Goal: Check status

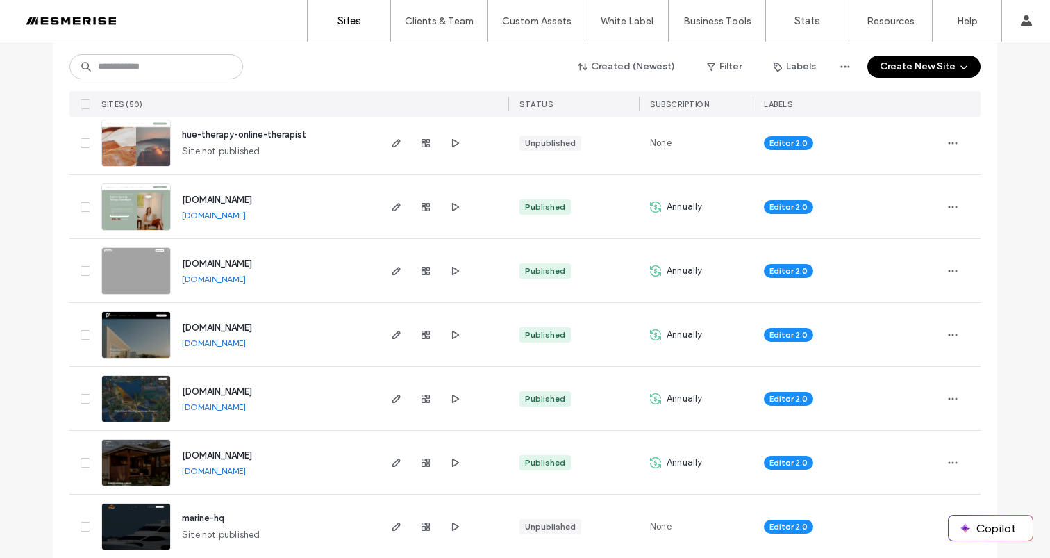
scroll to position [673, 0]
click at [252, 389] on span "[DOMAIN_NAME]" at bounding box center [217, 392] width 70 height 10
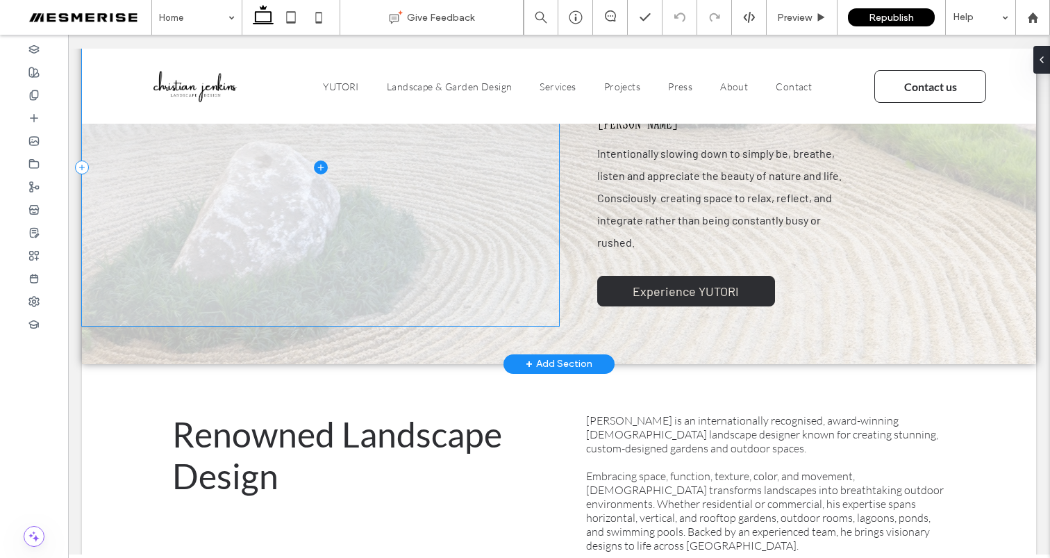
scroll to position [684, 0]
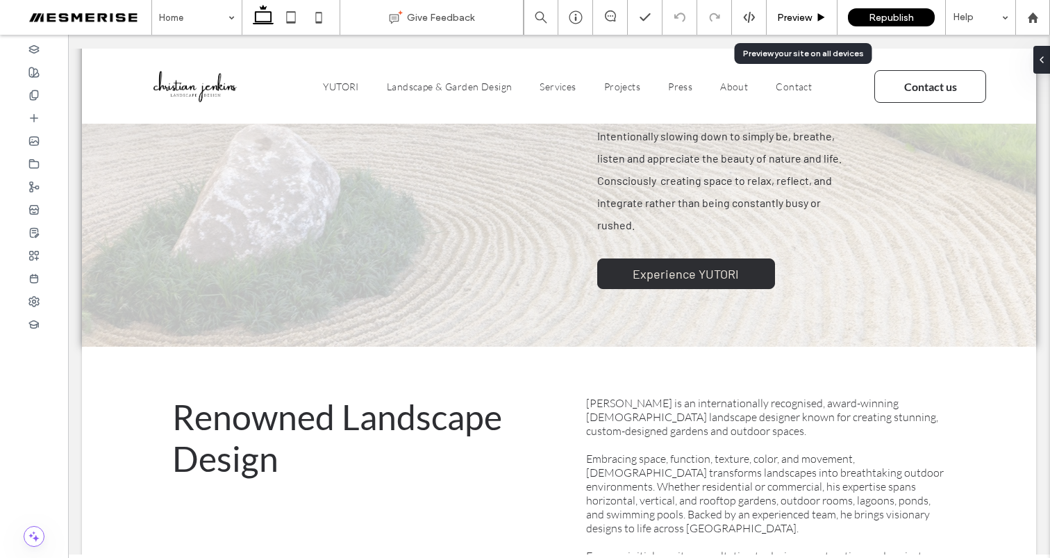
click at [782, 22] on span "Preview" at bounding box center [794, 18] width 35 height 12
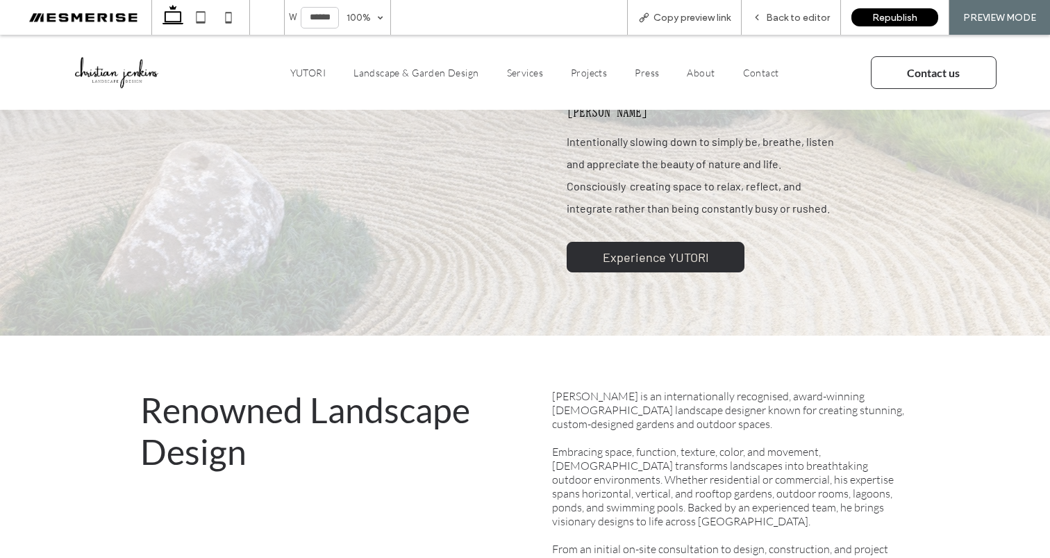
scroll to position [551, 0]
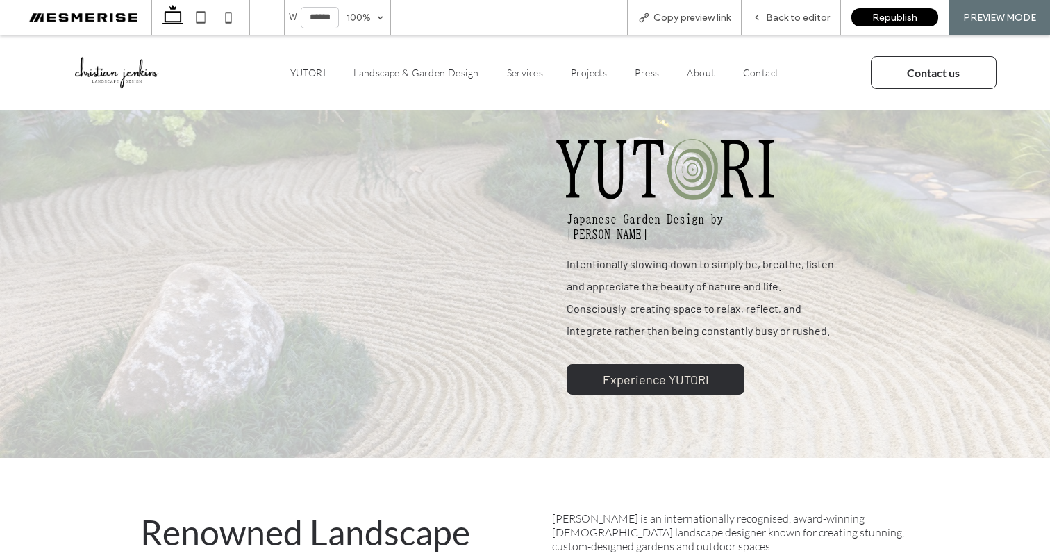
click at [639, 292] on span "Intentionally slowing down to simply be, breathe, listen and appreciate the bea…" at bounding box center [700, 297] width 267 height 80
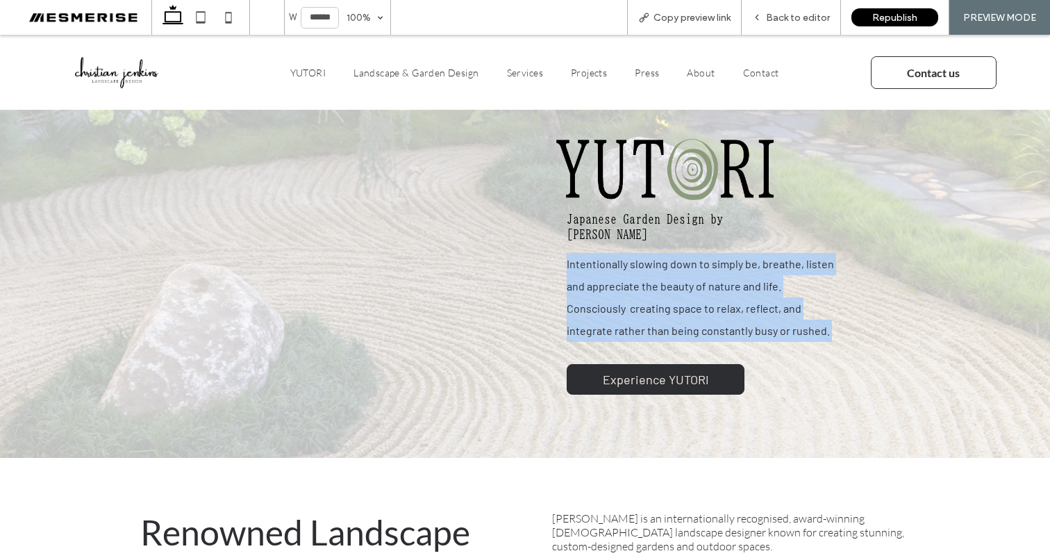
click at [639, 292] on span "Intentionally slowing down to simply be, breathe, listen and appreciate the bea…" at bounding box center [700, 297] width 267 height 80
click at [637, 280] on span "Intentionally slowing down to simply be, breathe, listen and appreciate the bea…" at bounding box center [700, 297] width 267 height 80
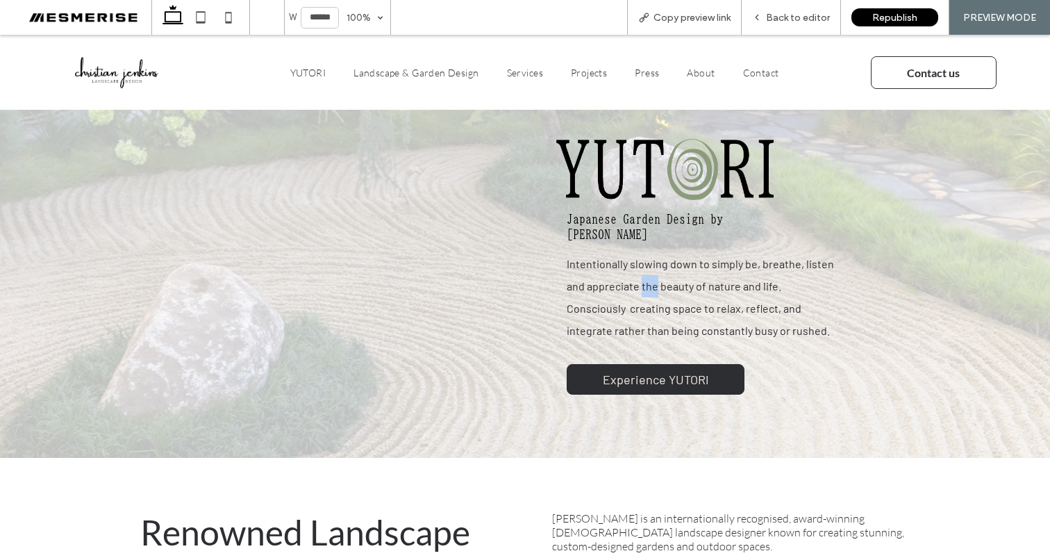
click at [637, 280] on span "Intentionally slowing down to simply be, breathe, listen and appreciate the bea…" at bounding box center [700, 297] width 267 height 80
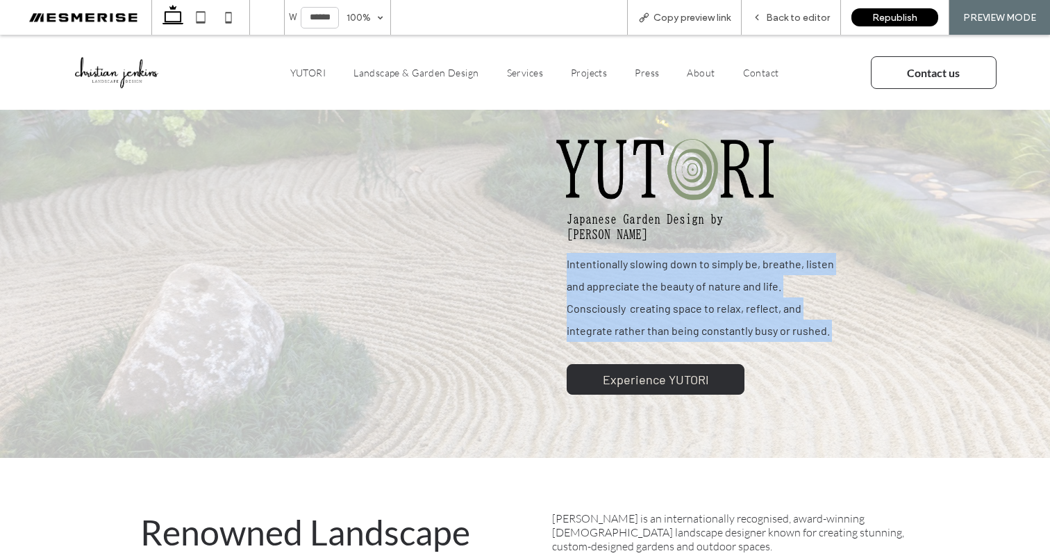
click at [637, 280] on span "Intentionally slowing down to simply be, breathe, listen and appreciate the bea…" at bounding box center [700, 297] width 267 height 80
click at [627, 279] on span "Intentionally slowing down to simply be, breathe, listen and appreciate the bea…" at bounding box center [700, 297] width 267 height 80
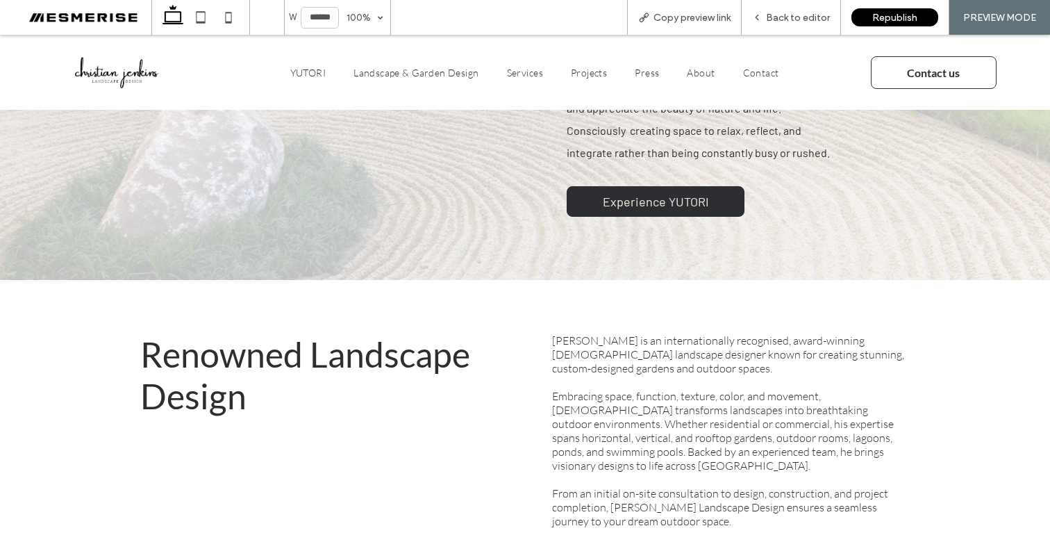
scroll to position [763, 0]
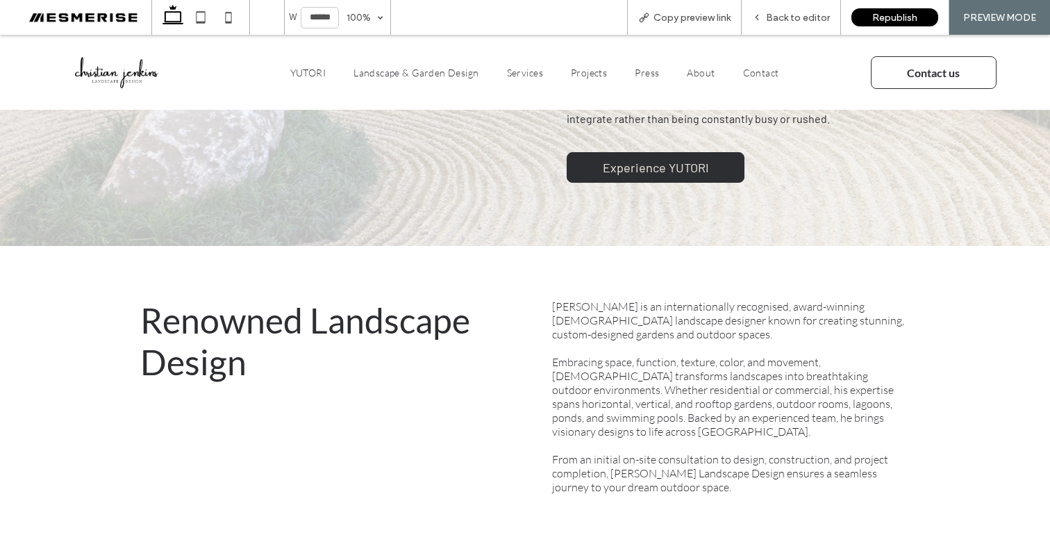
click at [625, 323] on span "Christian Jenkins is an internationally recognised, award-winning Australian la…" at bounding box center [728, 320] width 352 height 42
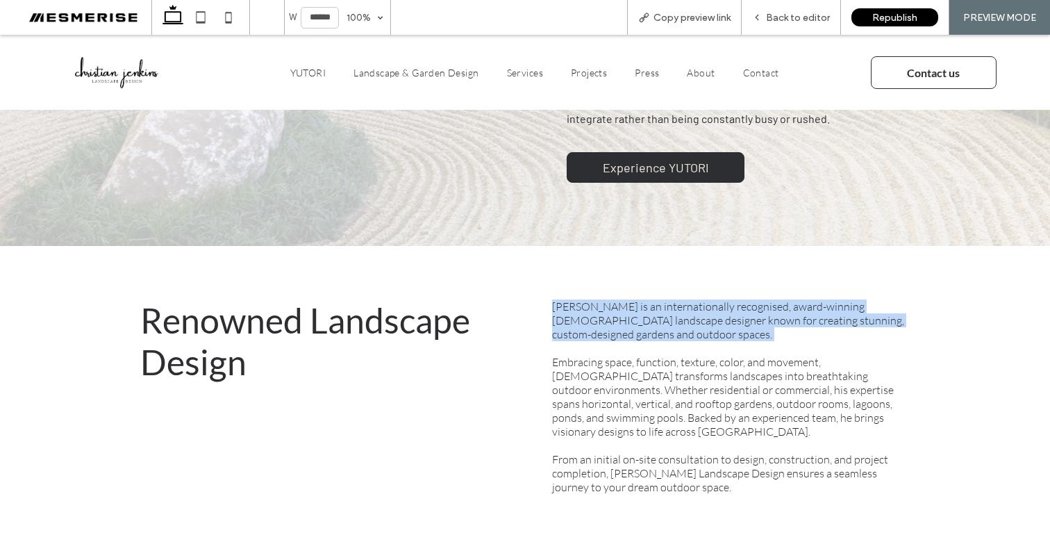
click at [625, 323] on span "Christian Jenkins is an internationally recognised, award-winning Australian la…" at bounding box center [728, 320] width 352 height 42
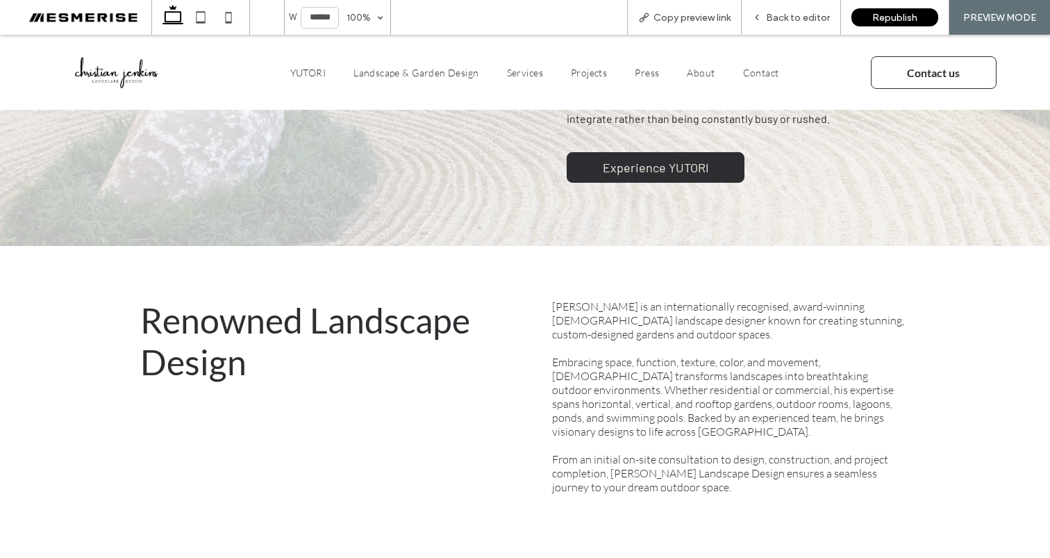
click at [614, 381] on span "Embracing space, function, texture, color, and movement, Christian transforms l…" at bounding box center [723, 396] width 342 height 83
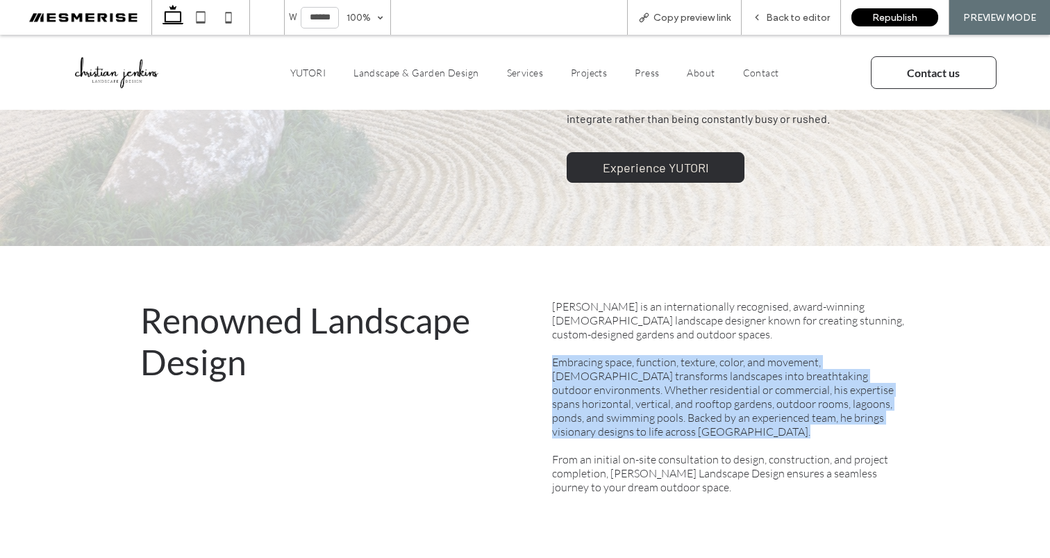
click at [614, 381] on span "Embracing space, function, texture, color, and movement, Christian transforms l…" at bounding box center [723, 396] width 342 height 83
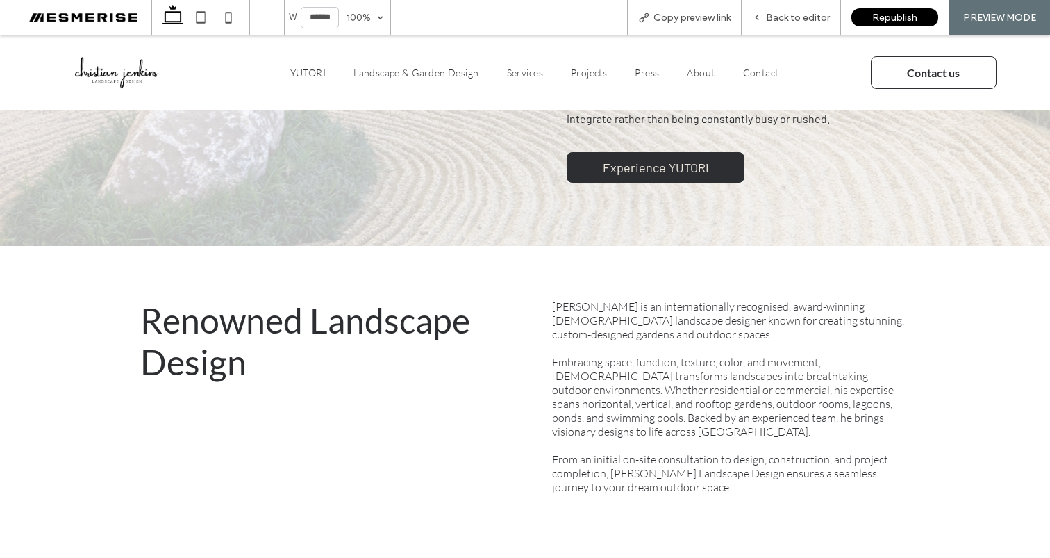
click at [628, 327] on span "Christian Jenkins is an internationally recognised, award-winning Australian la…" at bounding box center [728, 320] width 352 height 42
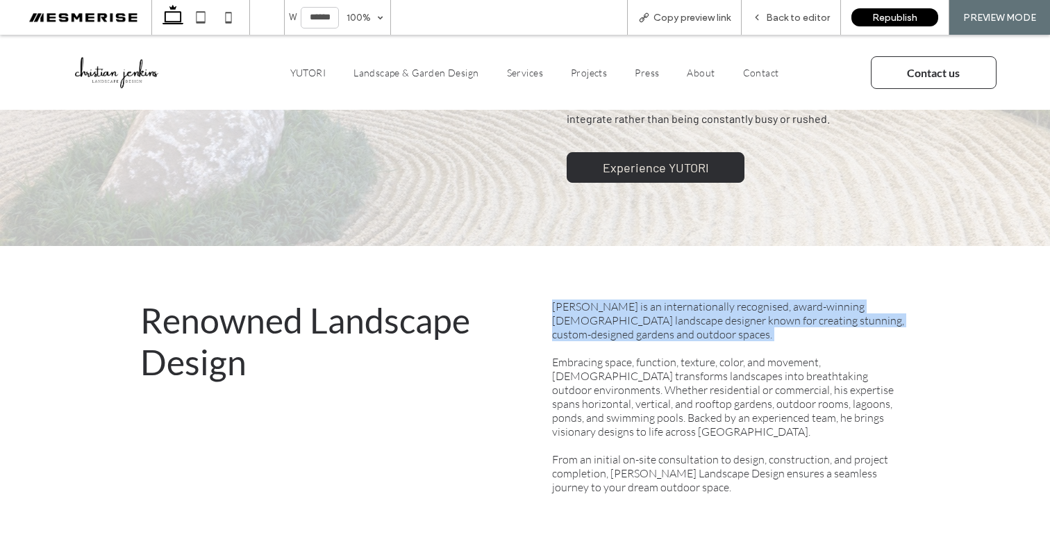
click at [628, 327] on span "Christian Jenkins is an internationally recognised, award-winning Australian la…" at bounding box center [728, 320] width 352 height 42
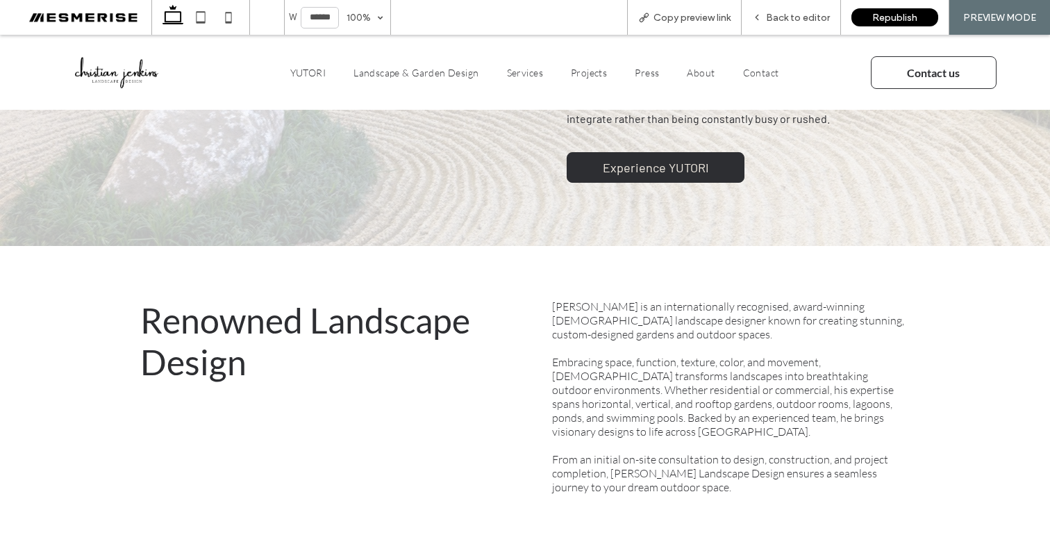
click at [607, 392] on span "Embracing space, function, texture, color, and movement, Christian transforms l…" at bounding box center [723, 396] width 342 height 83
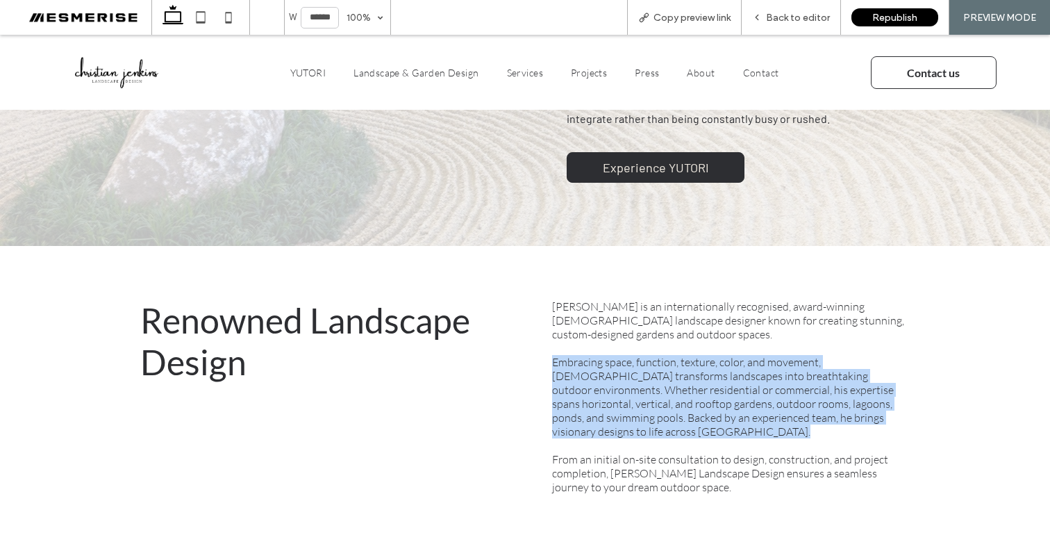
click at [607, 392] on span "Embracing space, function, texture, color, and movement, Christian transforms l…" at bounding box center [723, 396] width 342 height 83
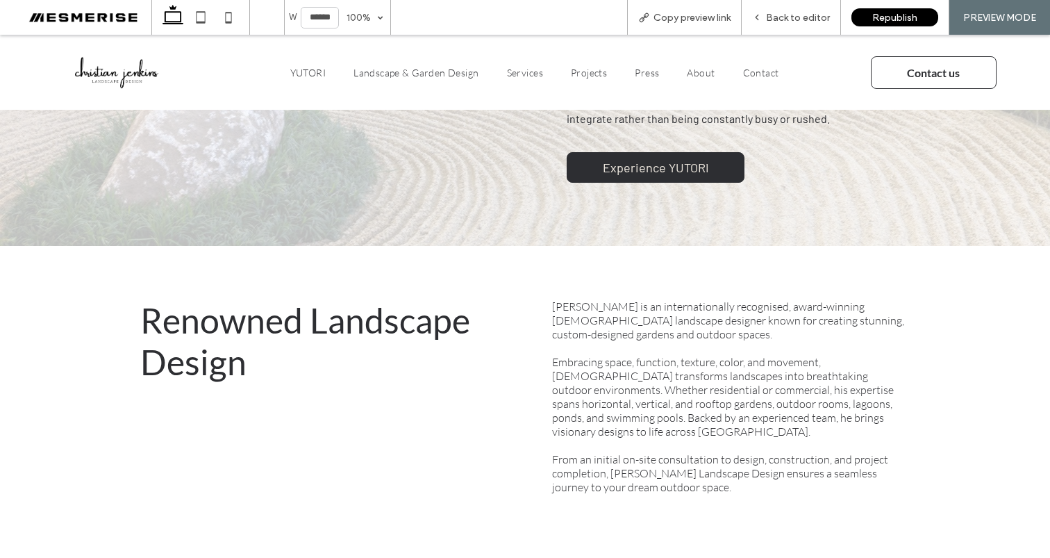
click at [592, 461] on span "From an initial on-site consultation to design, construction, and project compl…" at bounding box center [720, 473] width 336 height 42
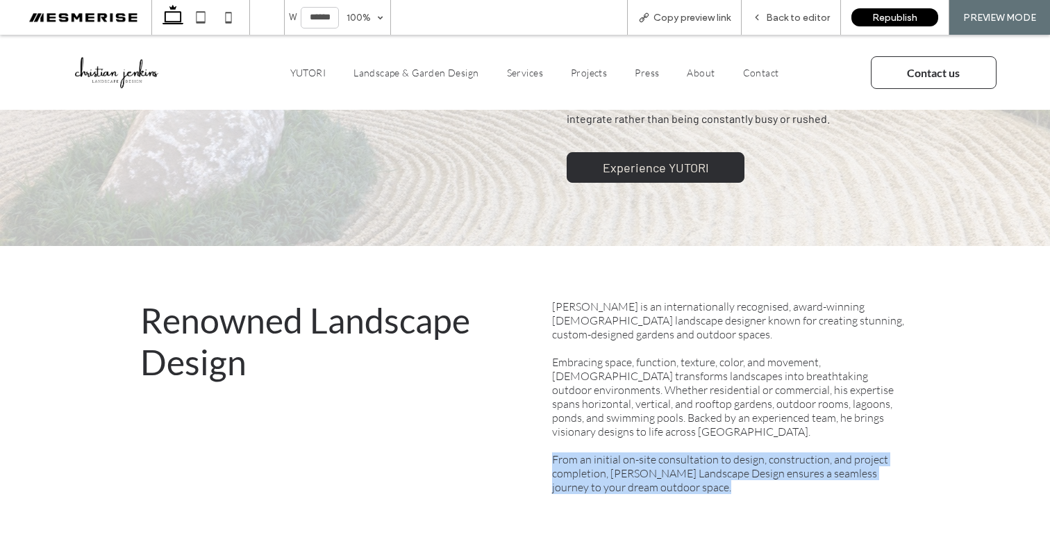
drag, startPoint x: 592, startPoint y: 461, endPoint x: 598, endPoint y: 401, distance: 60.8
click at [592, 461] on span "From an initial on-site consultation to design, construction, and project compl…" at bounding box center [720, 473] width 336 height 42
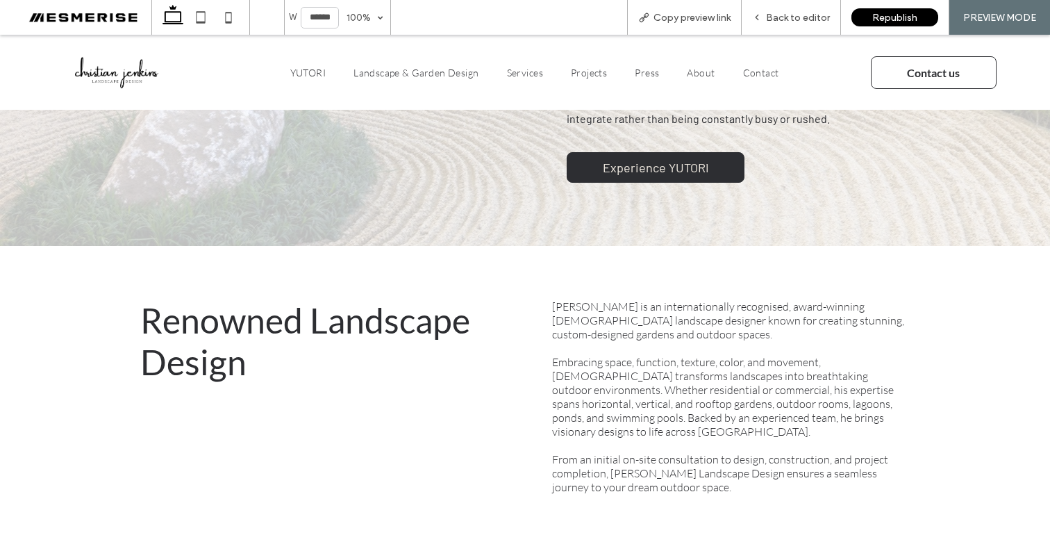
click at [598, 400] on span "Embracing space, function, texture, color, and movement, Christian transforms l…" at bounding box center [723, 396] width 342 height 83
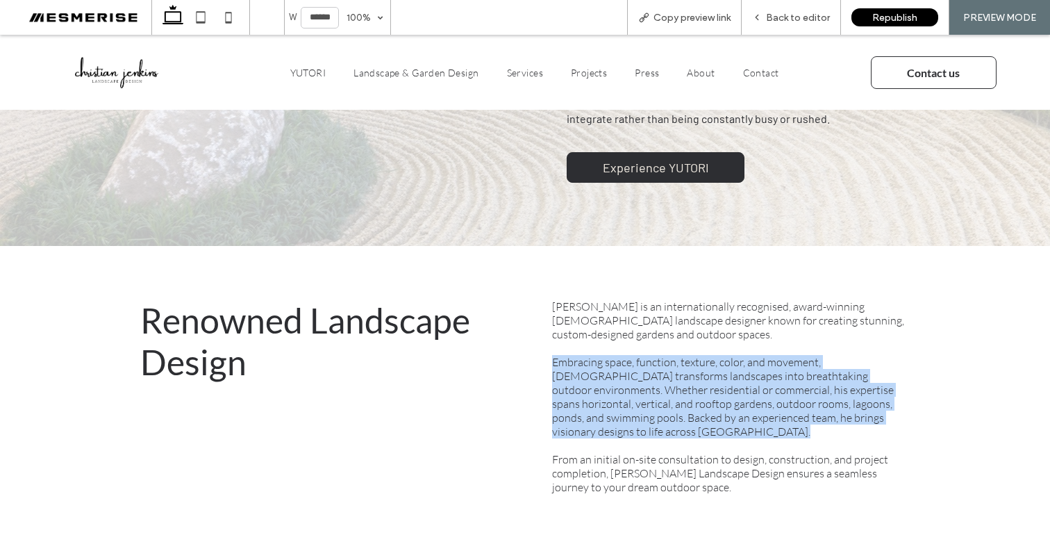
click at [598, 400] on span "Embracing space, function, texture, color, and movement, Christian transforms l…" at bounding box center [723, 396] width 342 height 83
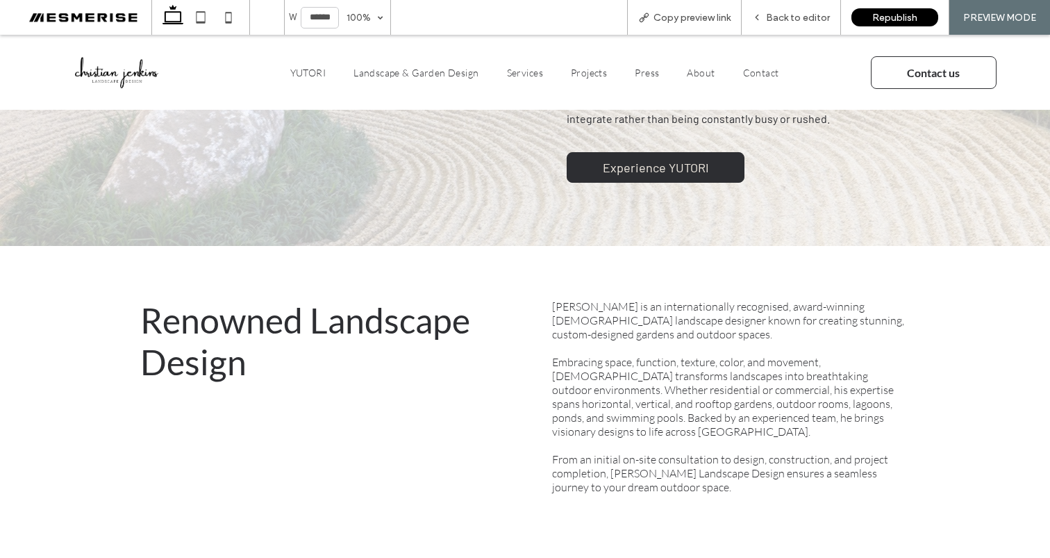
click at [609, 315] on span "Christian Jenkins is an internationally recognised, award-winning Australian la…" at bounding box center [728, 320] width 352 height 42
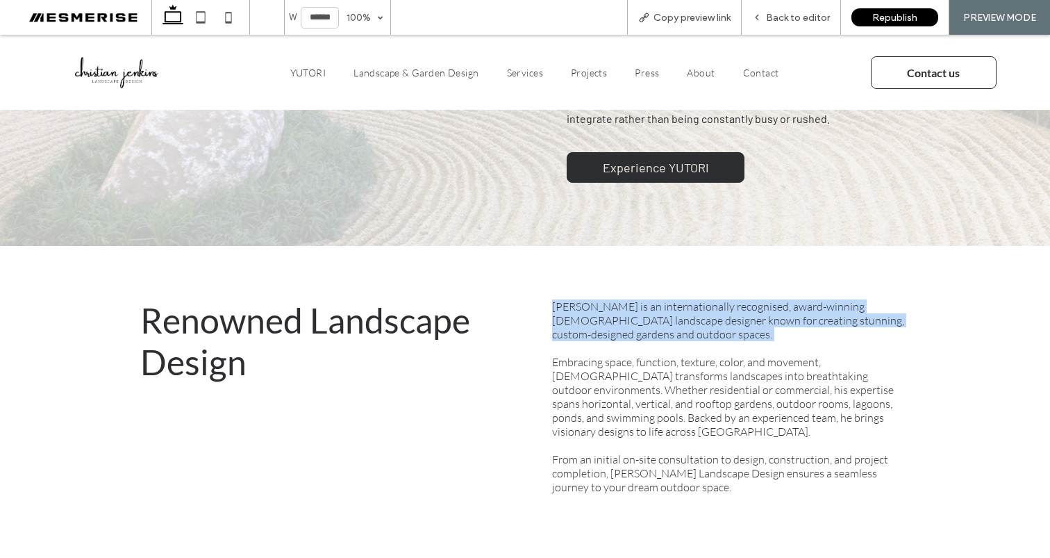
click at [609, 315] on span "Christian Jenkins is an internationally recognised, award-winning Australian la…" at bounding box center [728, 320] width 352 height 42
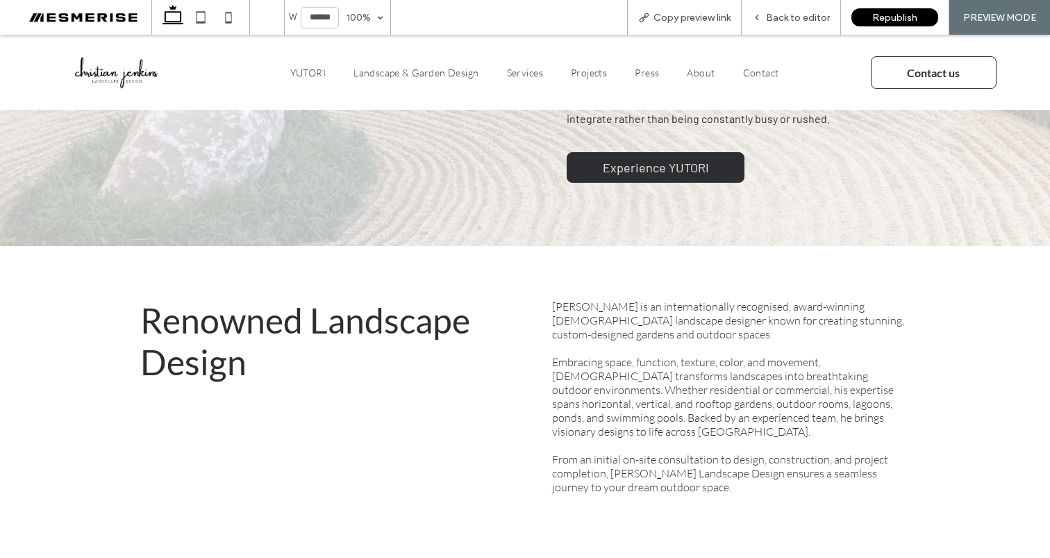
click at [571, 374] on span "Embracing space, function, texture, color, and movement, Christian transforms l…" at bounding box center [723, 396] width 342 height 83
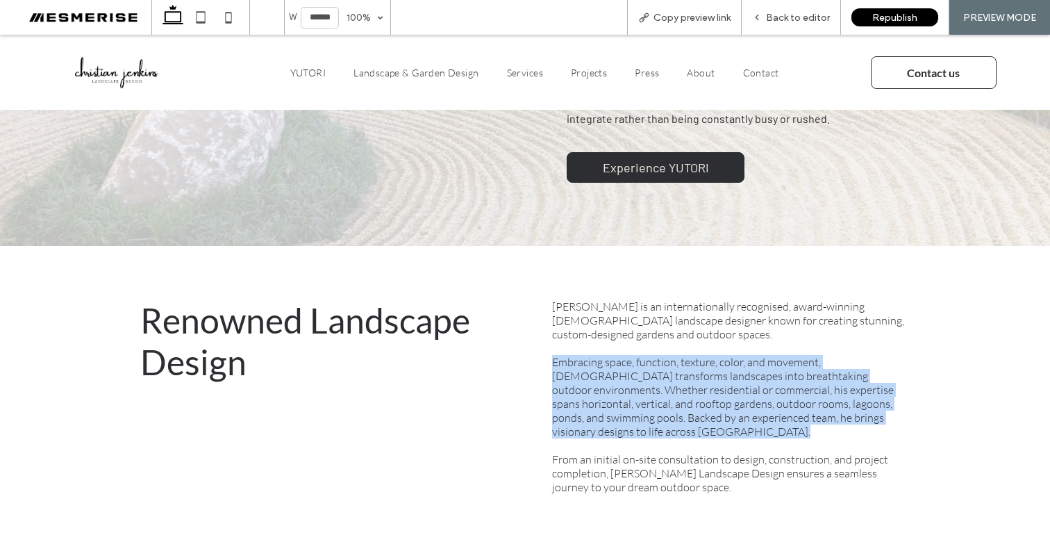
click at [571, 374] on span "Embracing space, function, texture, color, and movement, Christian transforms l…" at bounding box center [723, 396] width 342 height 83
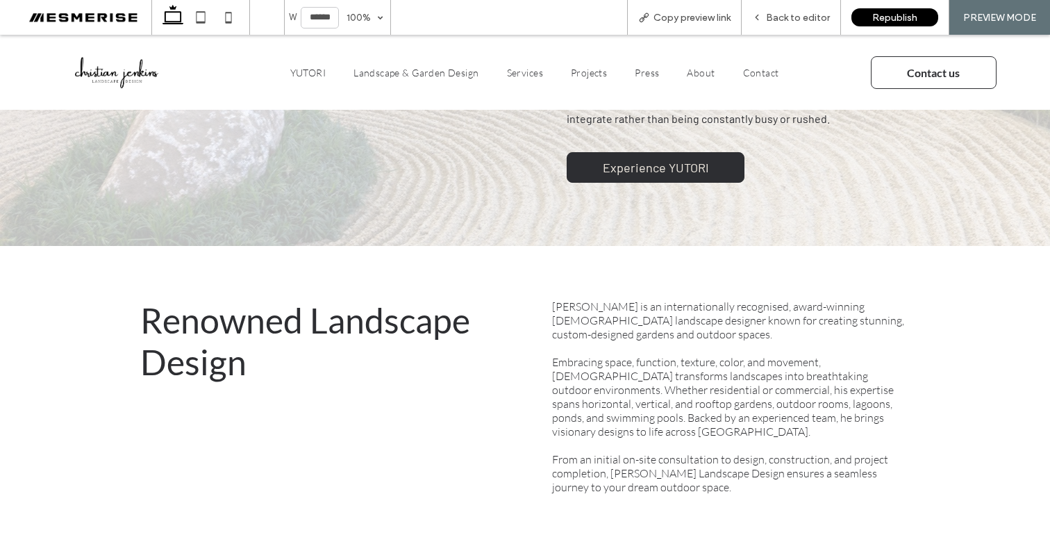
click at [552, 465] on span "From an initial on-site consultation to design, construction, and project compl…" at bounding box center [720, 473] width 336 height 42
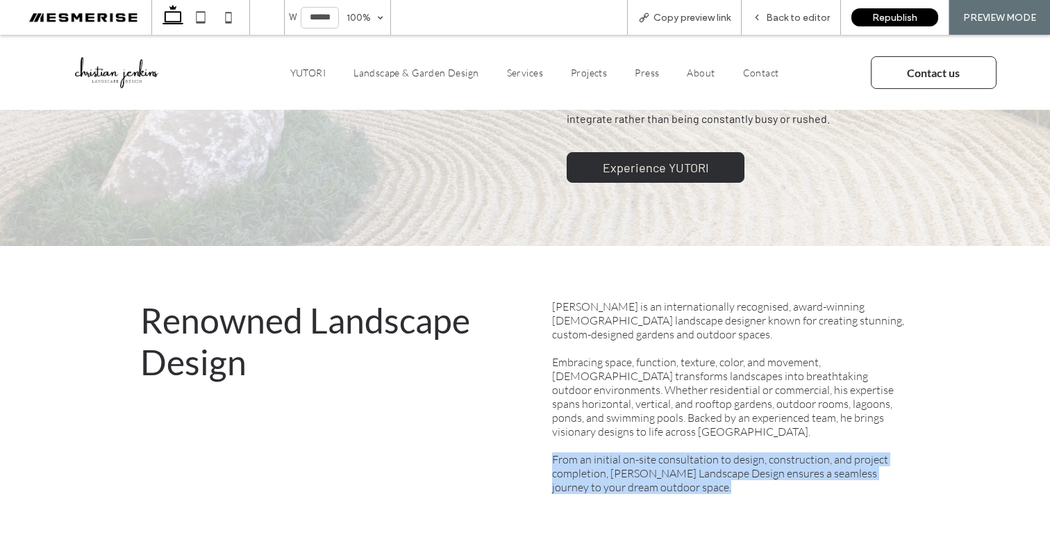
click at [552, 465] on span "From an initial on-site consultation to design, construction, and project compl…" at bounding box center [720, 473] width 336 height 42
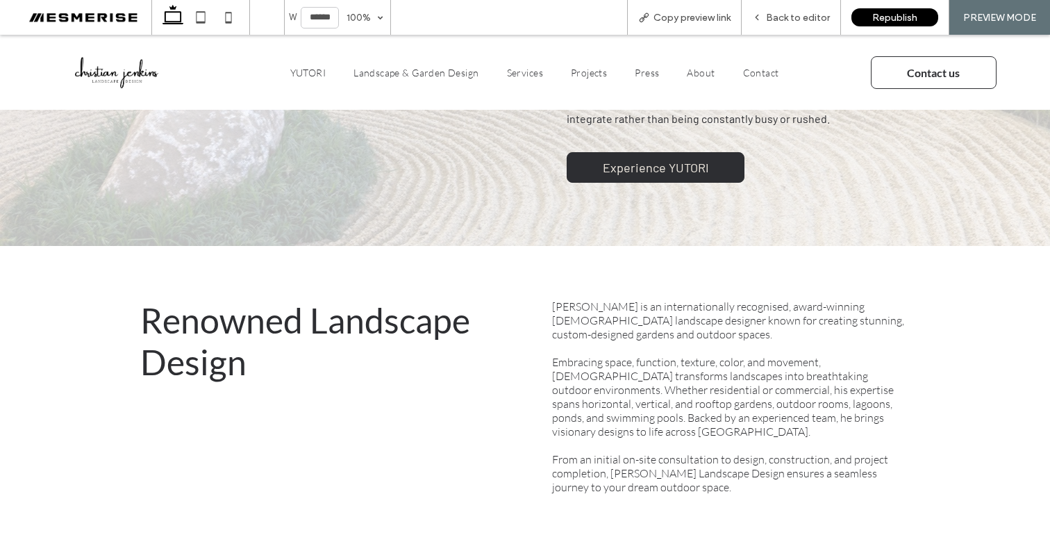
click at [554, 405] on span "Embracing space, function, texture, color, and movement, Christian transforms l…" at bounding box center [723, 396] width 342 height 83
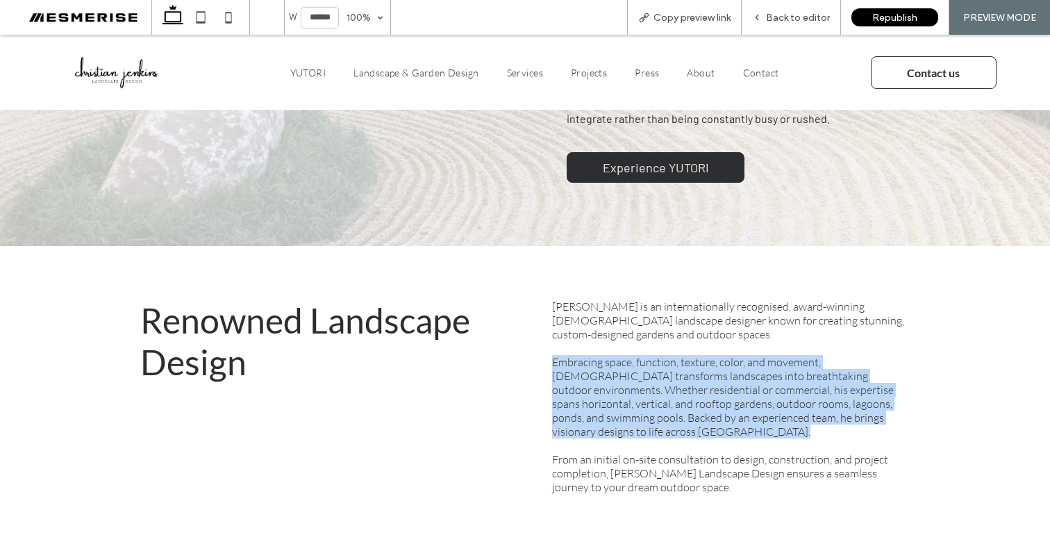
click at [554, 405] on span "Embracing space, function, texture, color, and movement, Christian transforms l…" at bounding box center [723, 396] width 342 height 83
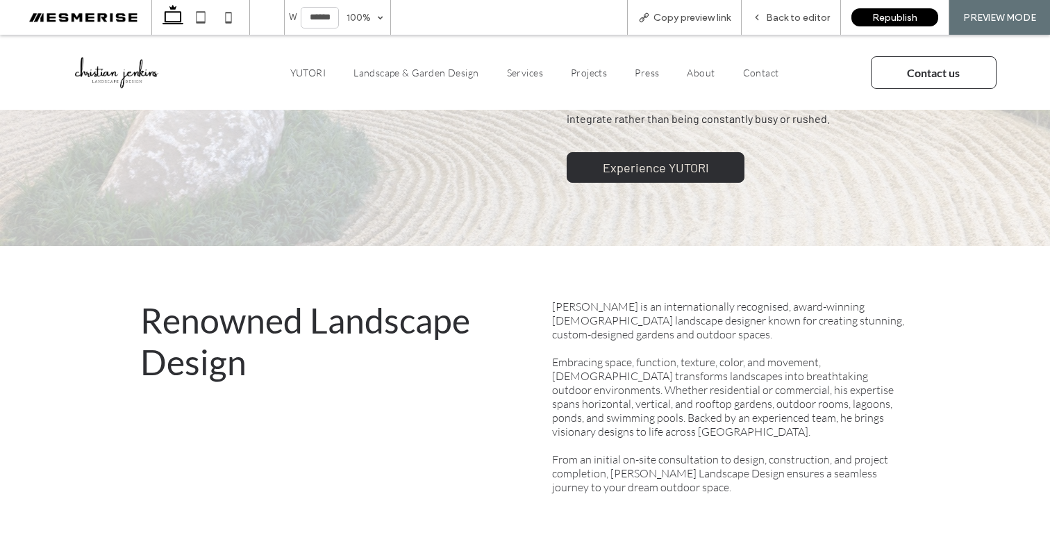
click at [544, 295] on div "Christian Jenkins is an internationally recognised, award-winning Australian la…" at bounding box center [731, 403] width 380 height 231
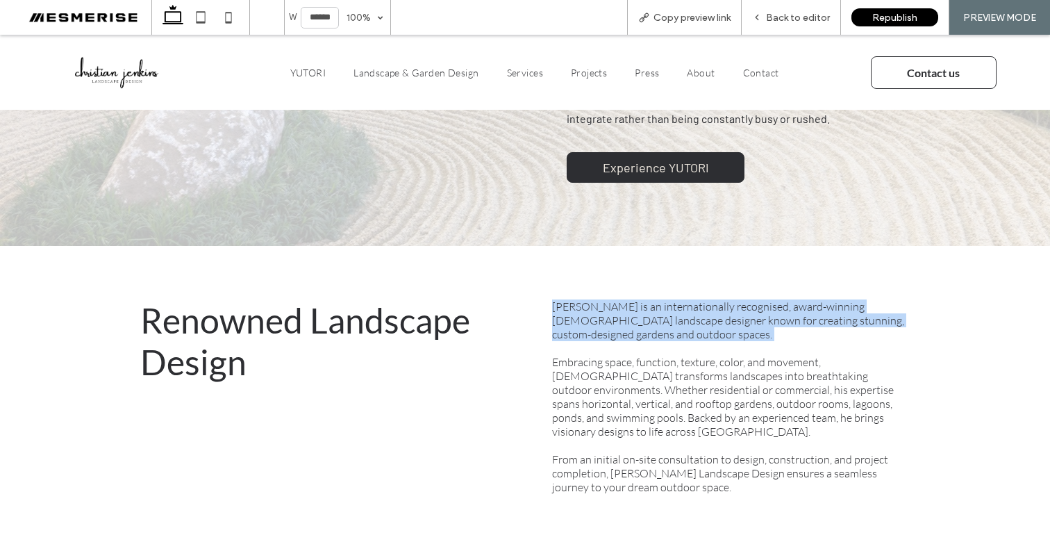
click at [544, 295] on div "Christian Jenkins is an internationally recognised, award-winning Australian la…" at bounding box center [731, 403] width 380 height 231
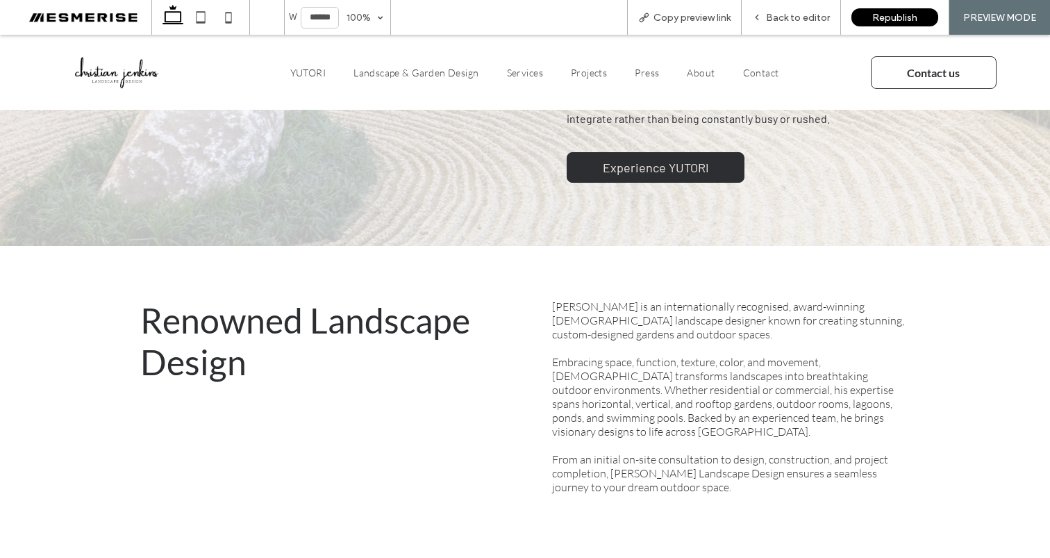
click at [544, 369] on div "Christian Jenkins is an internationally recognised, award-winning Australian la…" at bounding box center [731, 403] width 380 height 231
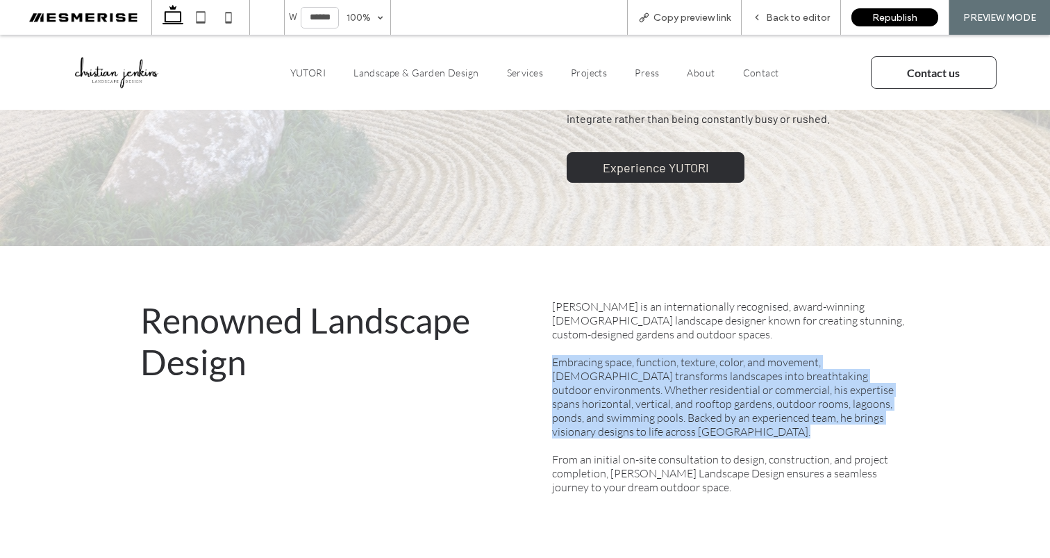
click at [544, 369] on div "Christian Jenkins is an internationally recognised, award-winning Australian la…" at bounding box center [731, 403] width 380 height 231
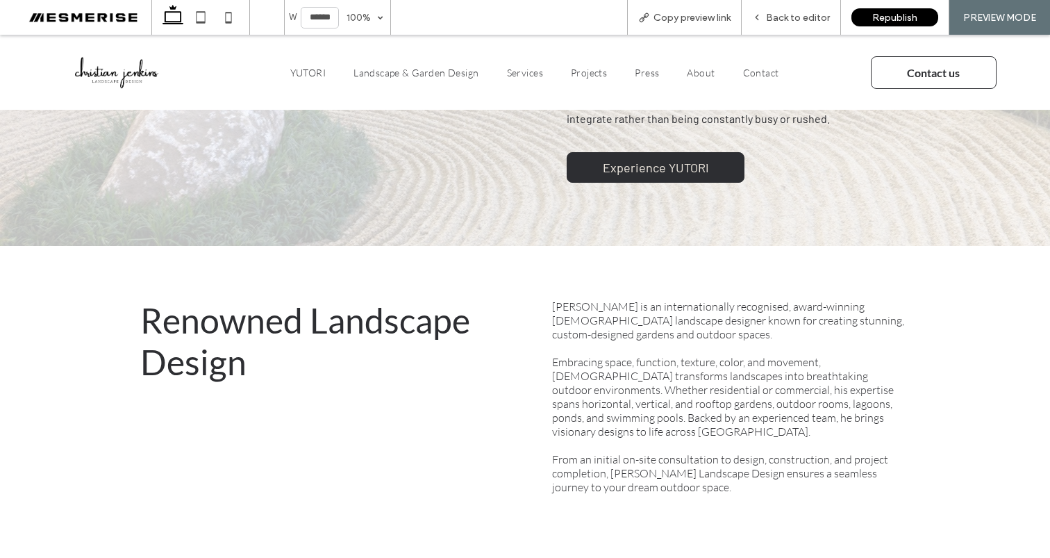
click at [552, 472] on span "From an initial on-site consultation to design, construction, and project compl…" at bounding box center [720, 473] width 336 height 42
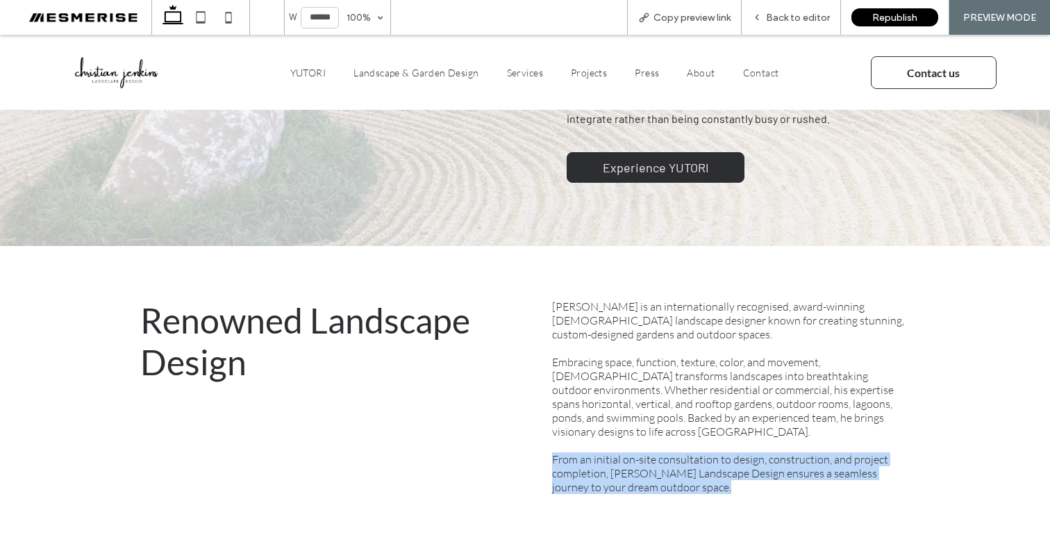
drag, startPoint x: 551, startPoint y: 472, endPoint x: 552, endPoint y: 465, distance: 7.0
click at [552, 472] on span "From an initial on-site consultation to design, construction, and project compl…" at bounding box center [720, 473] width 336 height 42
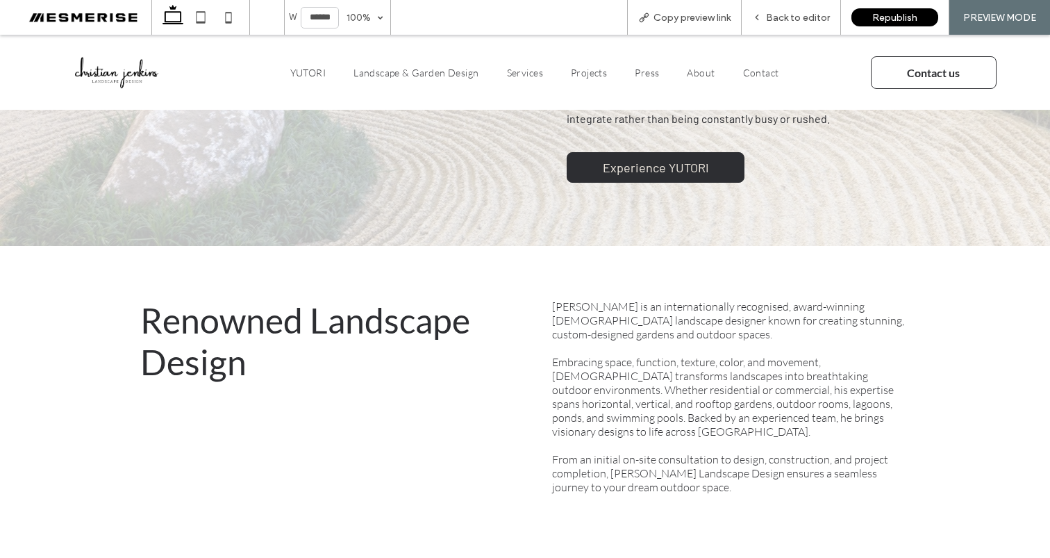
click at [562, 390] on span "Embracing space, function, texture, color, and movement, Christian transforms l…" at bounding box center [723, 396] width 342 height 83
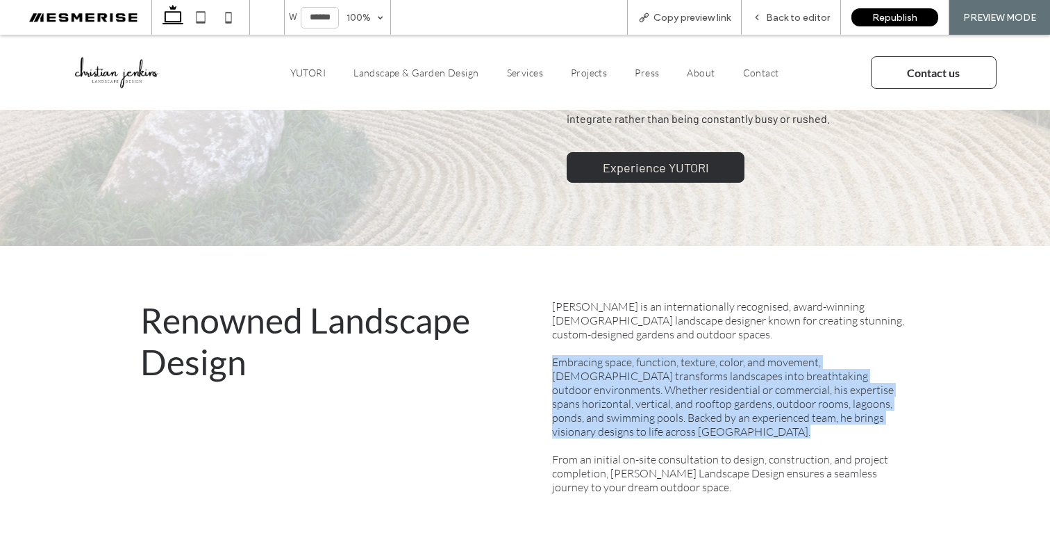
click at [562, 390] on span "Embracing space, function, texture, color, and movement, Christian transforms l…" at bounding box center [723, 396] width 342 height 83
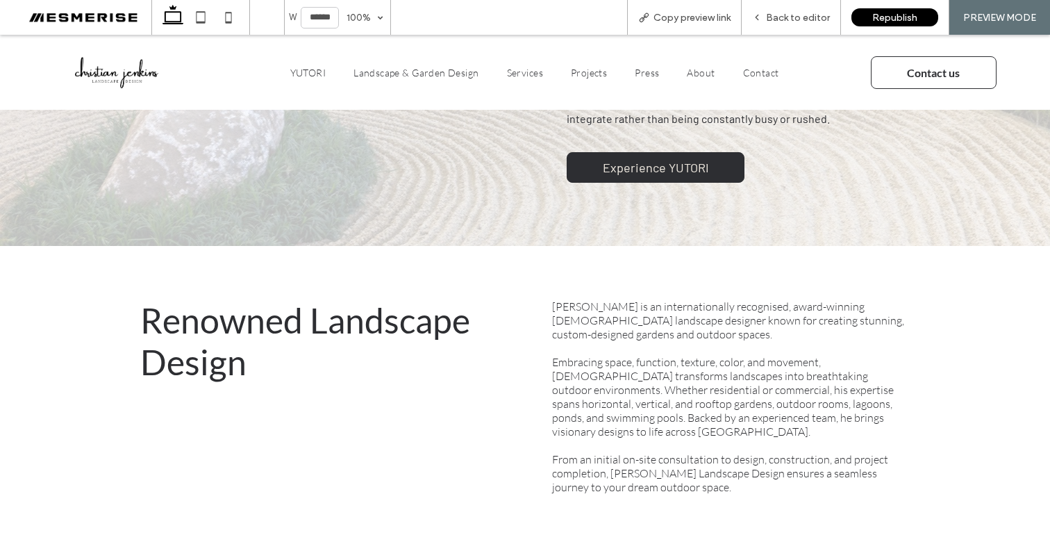
click at [557, 302] on span "Christian Jenkins is an internationally recognised, award-winning Australian la…" at bounding box center [728, 320] width 352 height 42
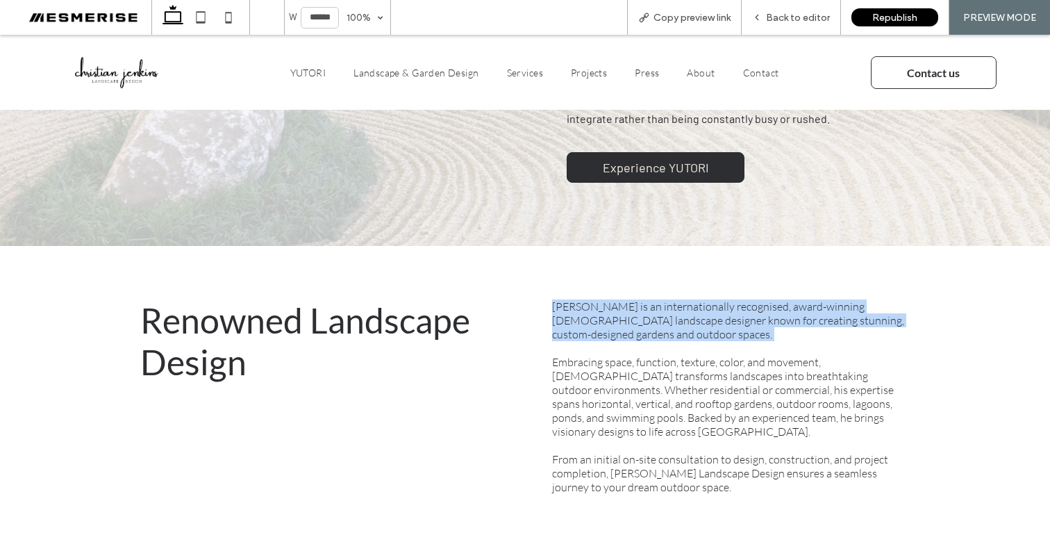
click at [557, 302] on span "Christian Jenkins is an internationally recognised, award-winning Australian la…" at bounding box center [728, 320] width 352 height 42
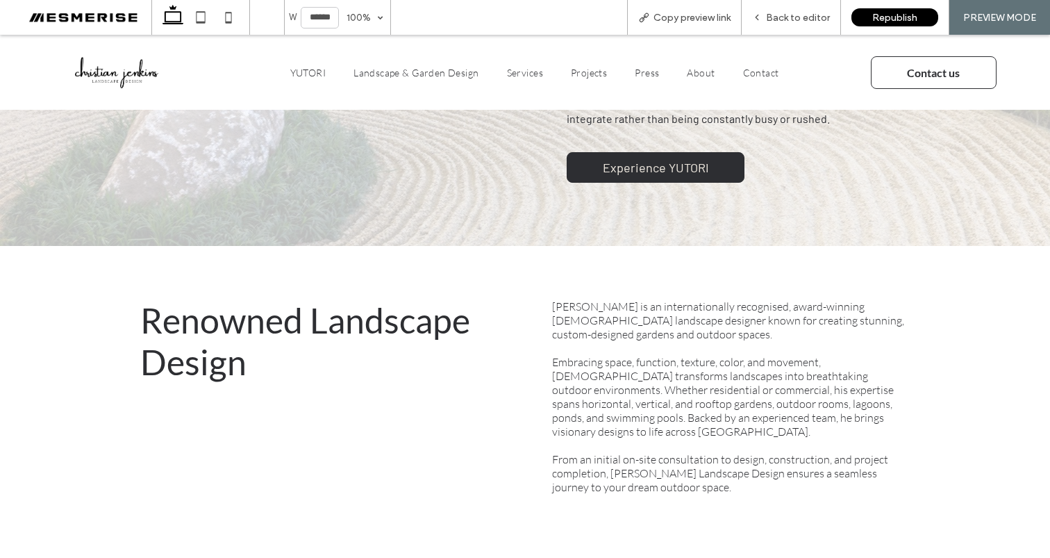
click at [543, 377] on div "Christian Jenkins is an internationally recognised, award-winning Australian la…" at bounding box center [731, 403] width 380 height 231
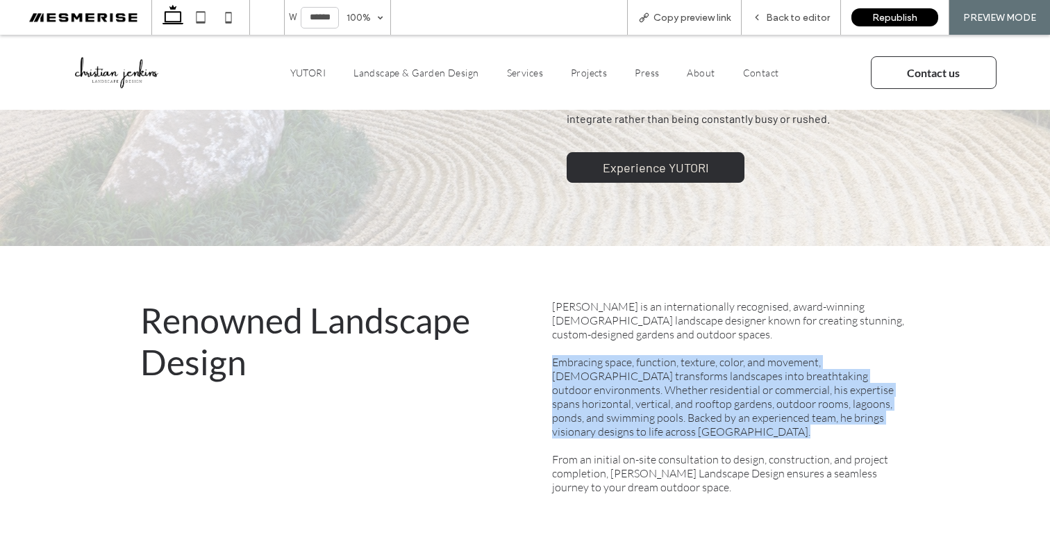
click at [543, 377] on div "Christian Jenkins is an internationally recognised, award-winning Australian la…" at bounding box center [731, 403] width 380 height 231
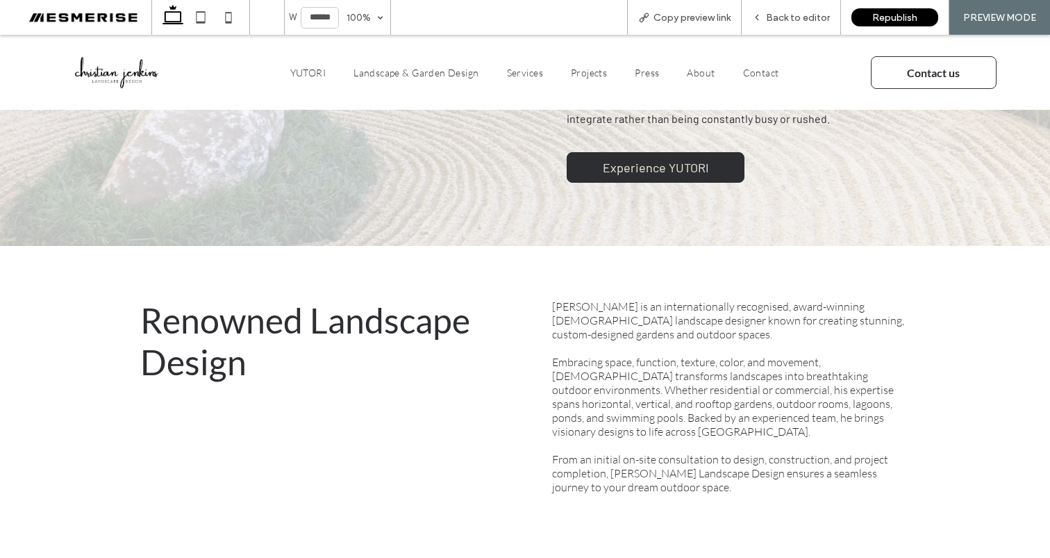
click at [545, 477] on div "Christian Jenkins is an internationally recognised, award-winning Australian la…" at bounding box center [731, 403] width 380 height 231
click at [552, 470] on span "From an initial on-site consultation to design, construction, and project compl…" at bounding box center [720, 473] width 336 height 42
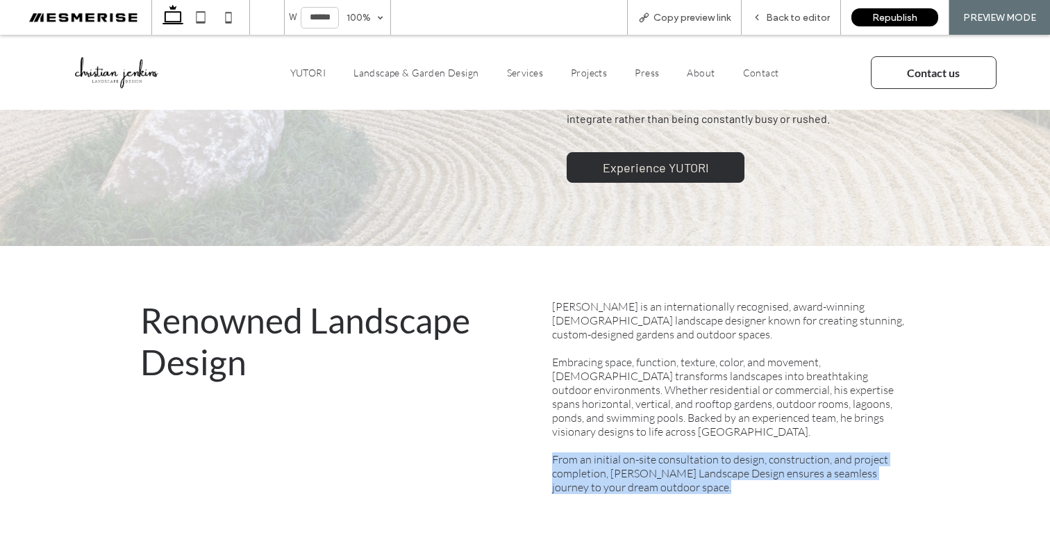
click at [552, 470] on span "From an initial on-site consultation to design, construction, and project compl…" at bounding box center [720, 473] width 336 height 42
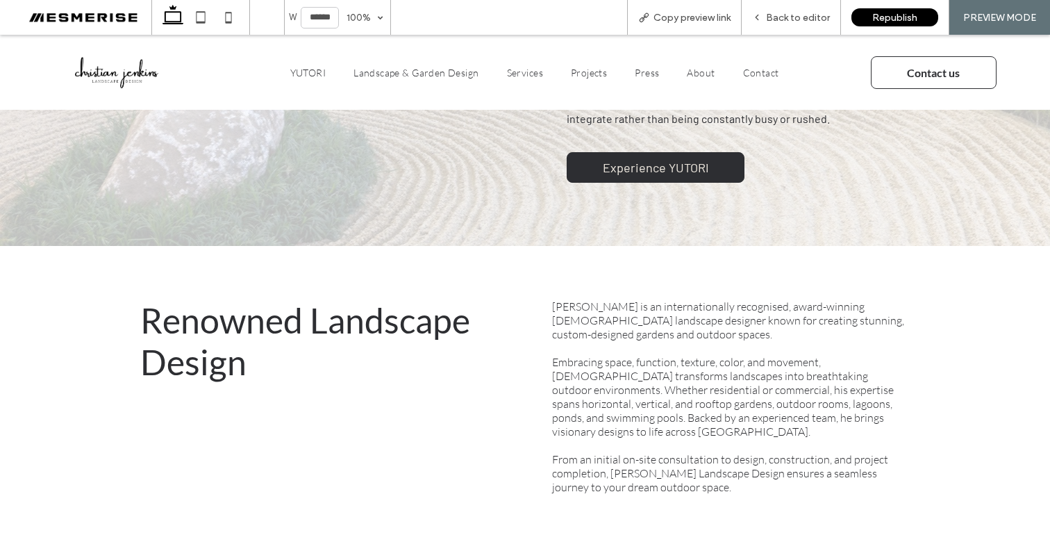
click at [552, 408] on span "Embracing space, function, texture, color, and movement, Christian transforms l…" at bounding box center [723, 396] width 342 height 83
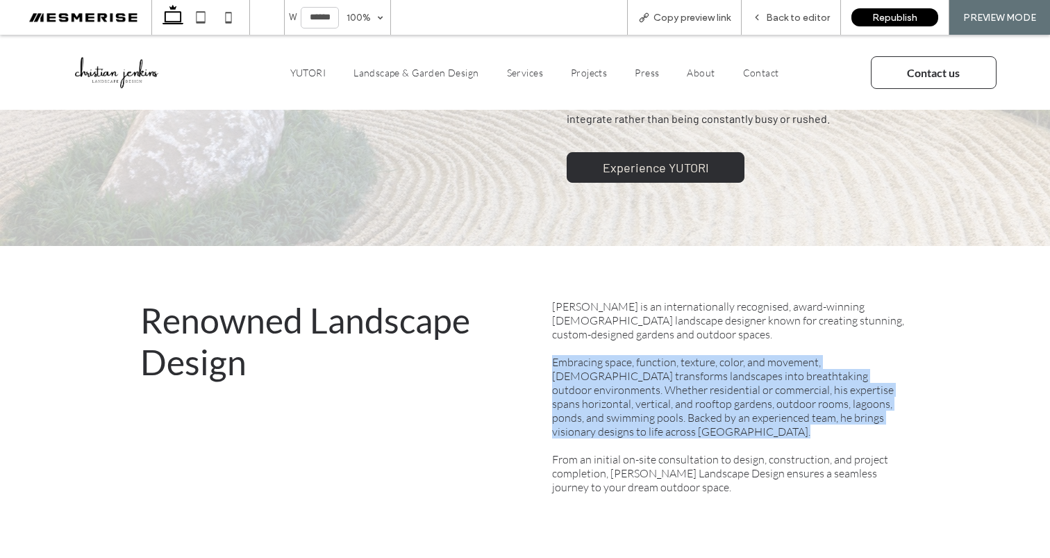
click at [552, 408] on span "Embracing space, function, texture, color, and movement, Christian transforms l…" at bounding box center [723, 396] width 342 height 83
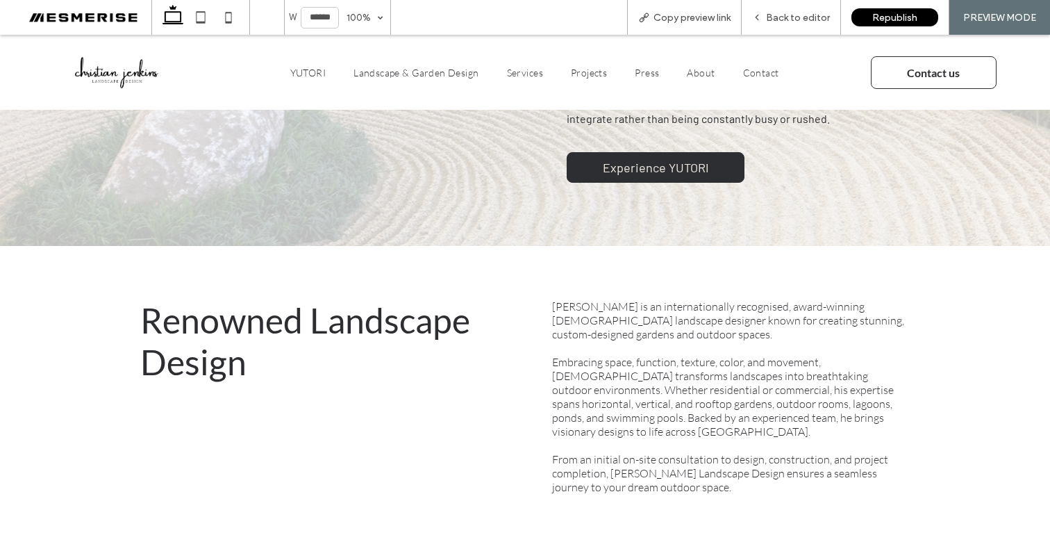
click at [552, 299] on span "Christian Jenkins is an internationally recognised, award-winning Australian la…" at bounding box center [728, 320] width 352 height 42
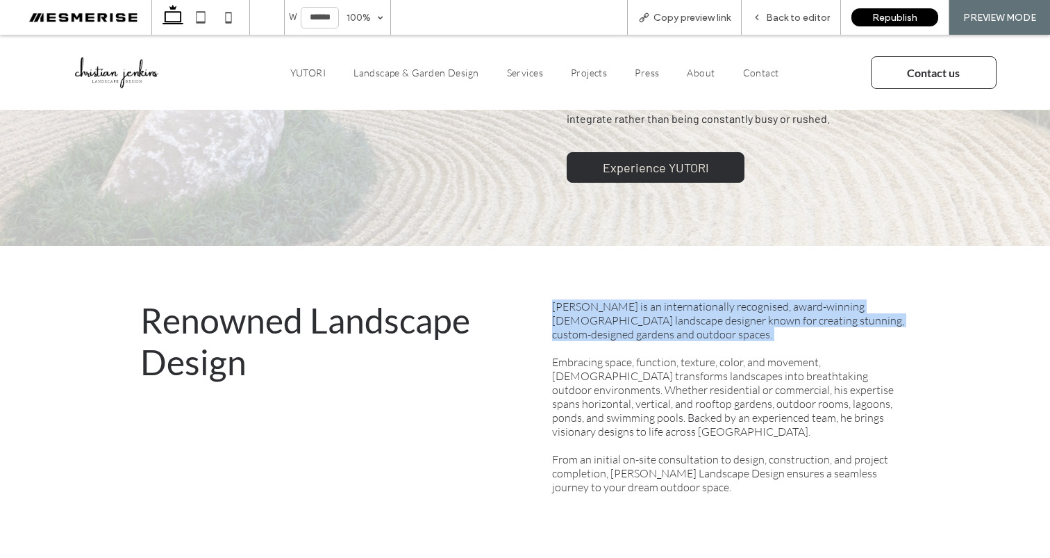
click at [552, 299] on span "Christian Jenkins is an internationally recognised, award-winning Australian la…" at bounding box center [728, 320] width 352 height 42
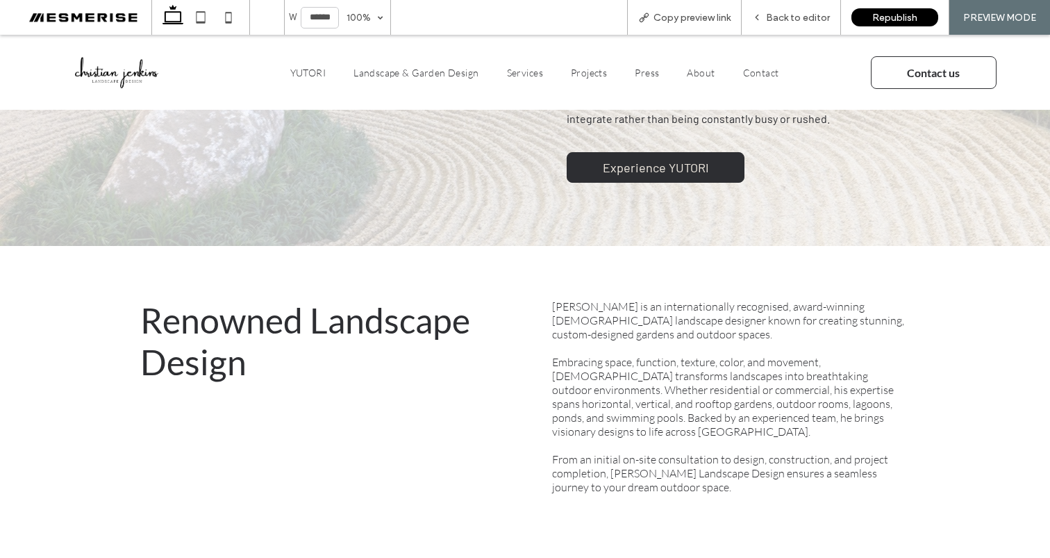
click at [552, 387] on span "Embracing space, function, texture, color, and movement, Christian transforms l…" at bounding box center [723, 396] width 342 height 83
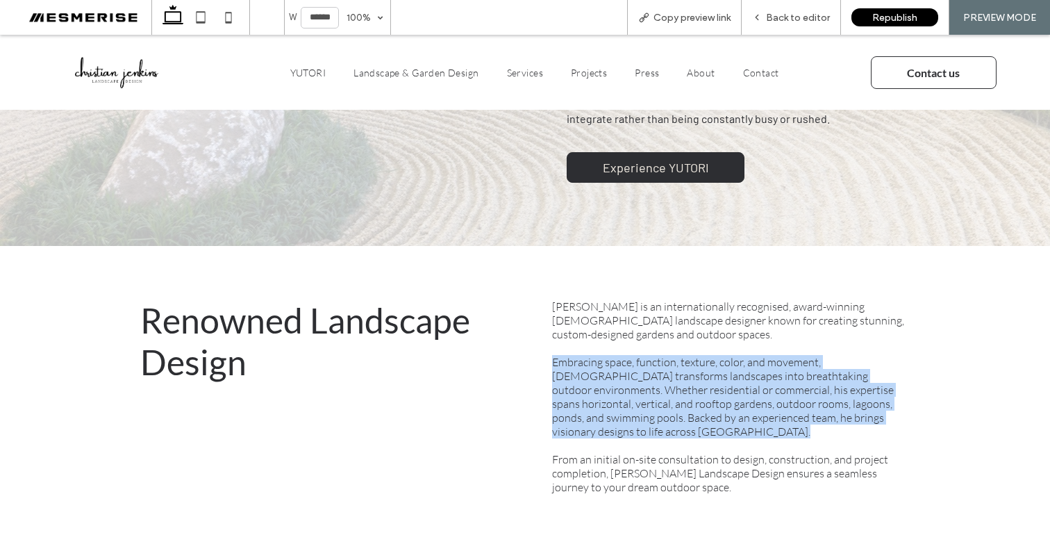
click at [552, 387] on span "Embracing space, function, texture, color, and movement, Christian transforms l…" at bounding box center [723, 396] width 342 height 83
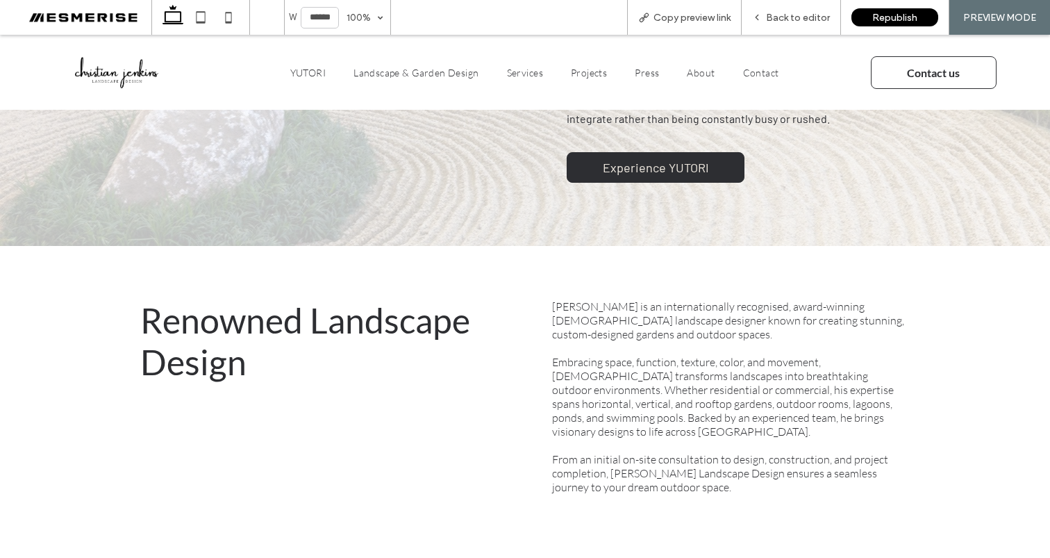
click at [552, 466] on span "From an initial on-site consultation to design, construction, and project compl…" at bounding box center [720, 473] width 336 height 42
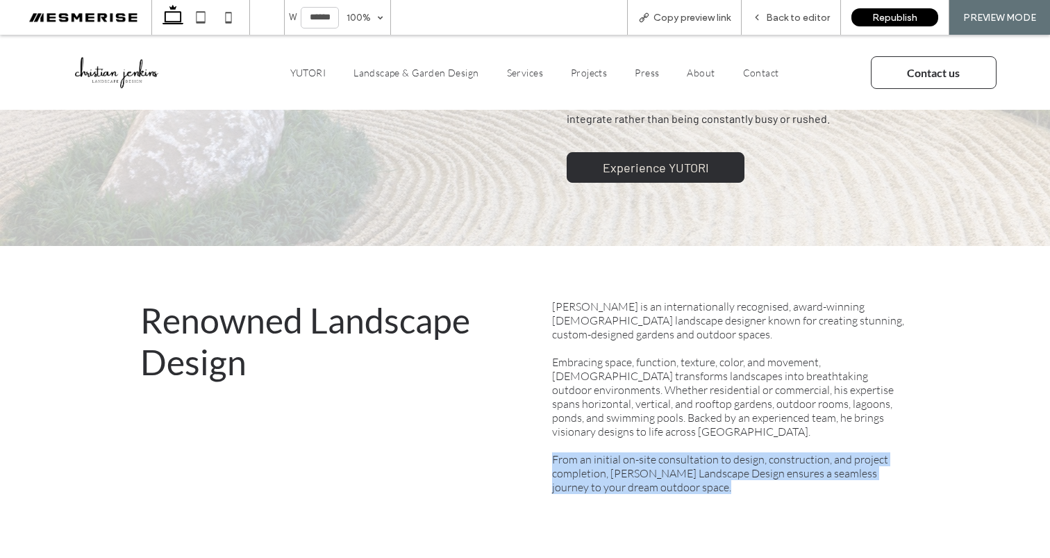
click at [552, 466] on span "From an initial on-site consultation to design, construction, and project compl…" at bounding box center [720, 473] width 336 height 42
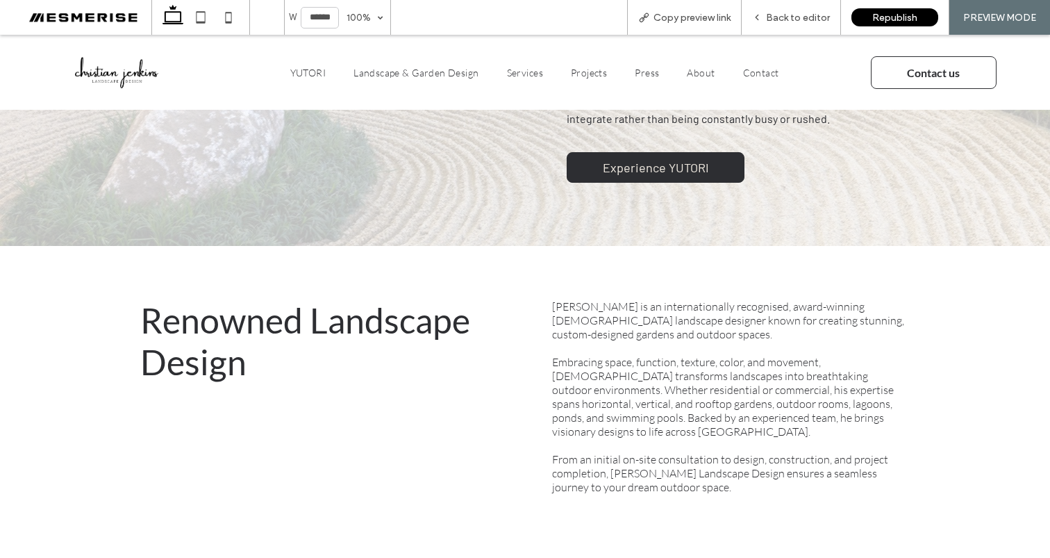
click at [561, 405] on span "Embracing space, function, texture, color, and movement, Christian transforms l…" at bounding box center [723, 396] width 342 height 83
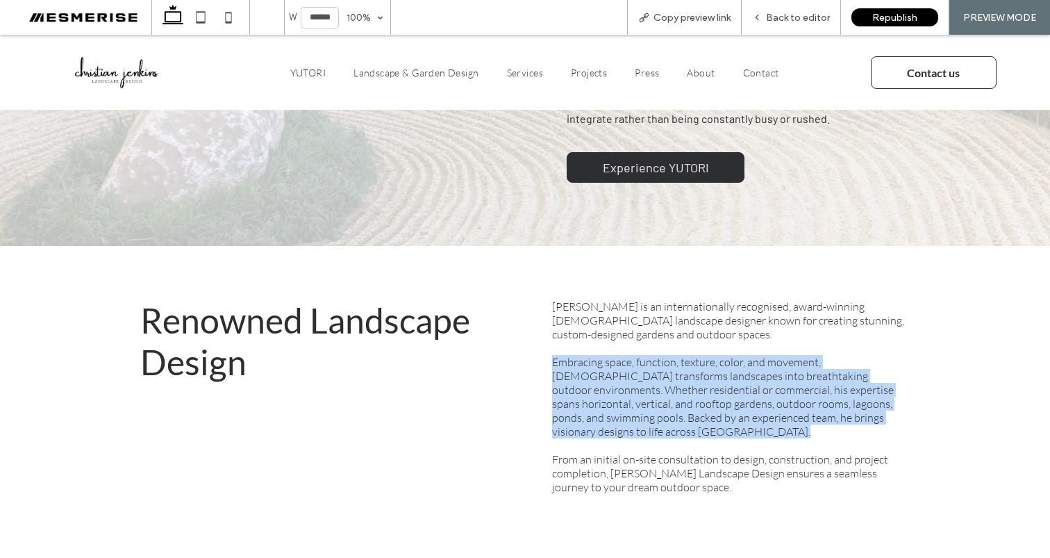
click at [561, 405] on span "Embracing space, function, texture, color, and movement, Christian transforms l…" at bounding box center [723, 396] width 342 height 83
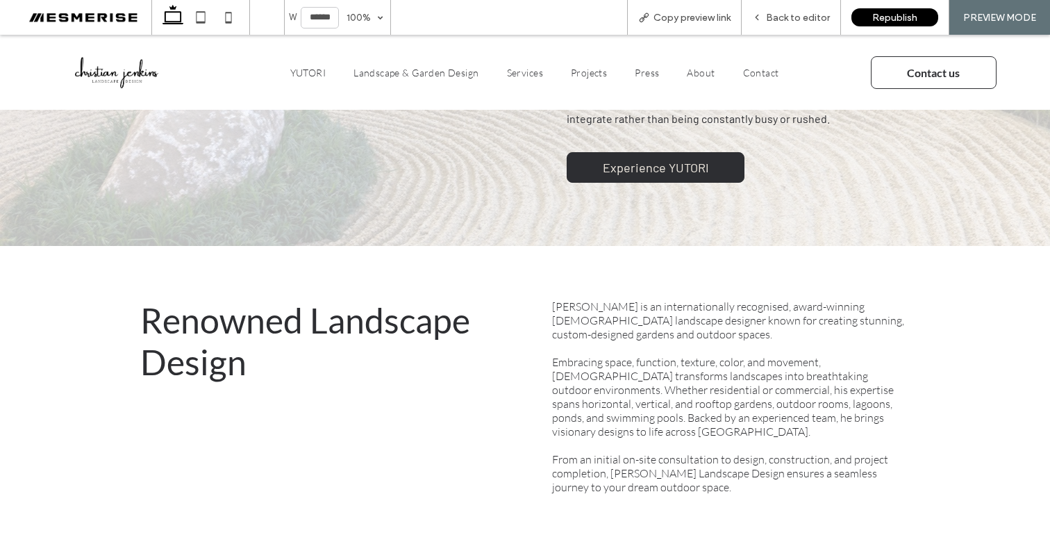
click at [562, 322] on span "Christian Jenkins is an internationally recognised, award-winning Australian la…" at bounding box center [728, 320] width 352 height 42
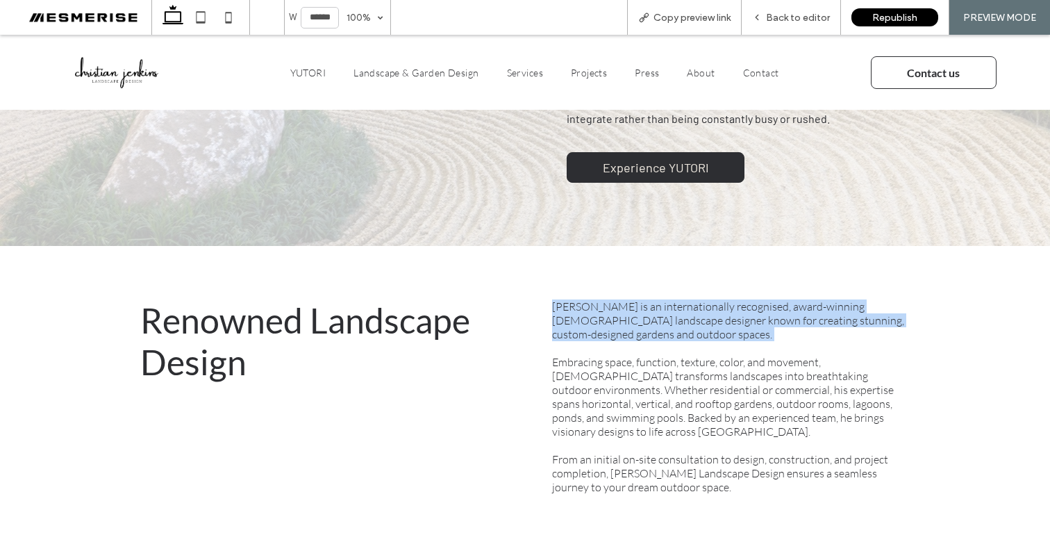
click at [562, 322] on span "Christian Jenkins is an internationally recognised, award-winning Australian la…" at bounding box center [728, 320] width 352 height 42
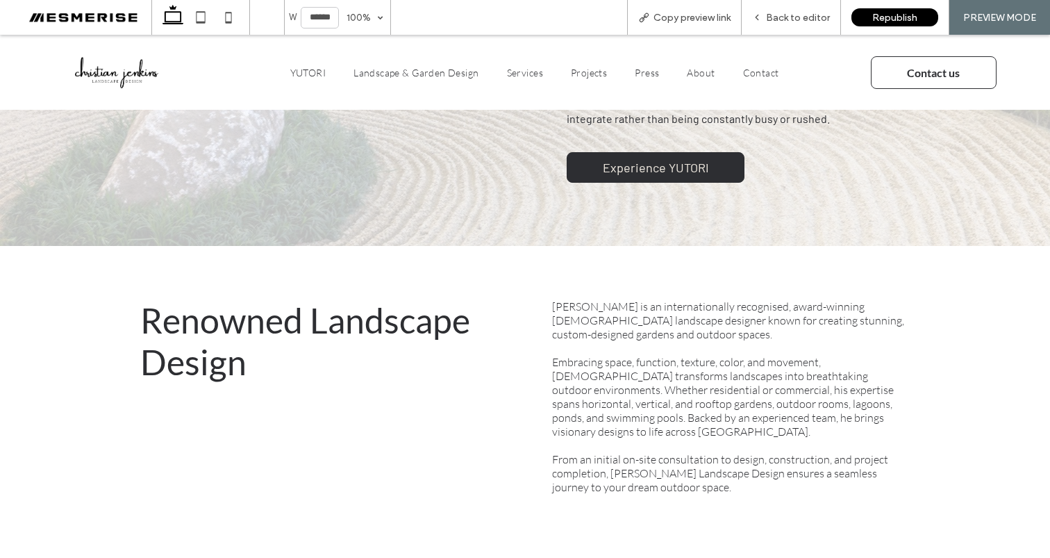
click at [561, 371] on span "Embracing space, function, texture, color, and movement, Christian transforms l…" at bounding box center [723, 396] width 342 height 83
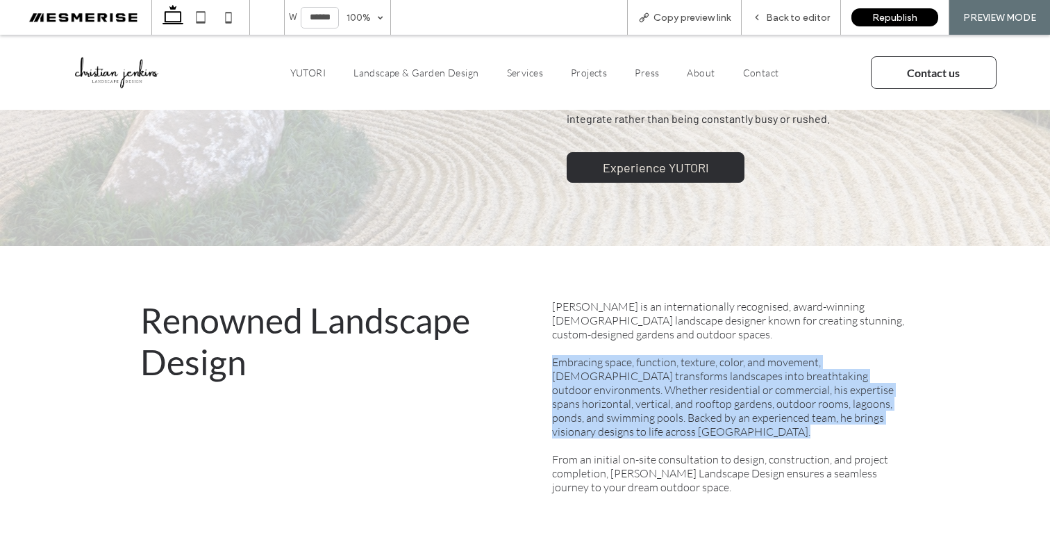
click at [561, 371] on span "Embracing space, function, texture, color, and movement, Christian transforms l…" at bounding box center [723, 396] width 342 height 83
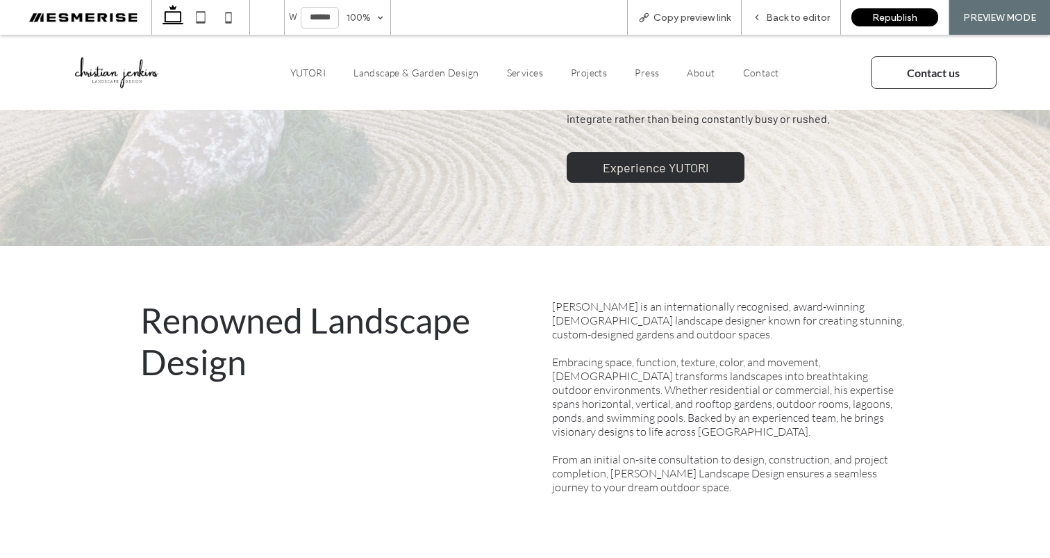
click at [556, 456] on span "From an initial on-site consultation to design, construction, and project compl…" at bounding box center [720, 473] width 336 height 42
click at [563, 404] on span "Embracing space, function, texture, color, and movement, Christian transforms l…" at bounding box center [723, 396] width 342 height 83
click at [438, 329] on span "Renowned Landscape Design" at bounding box center [305, 340] width 330 height 83
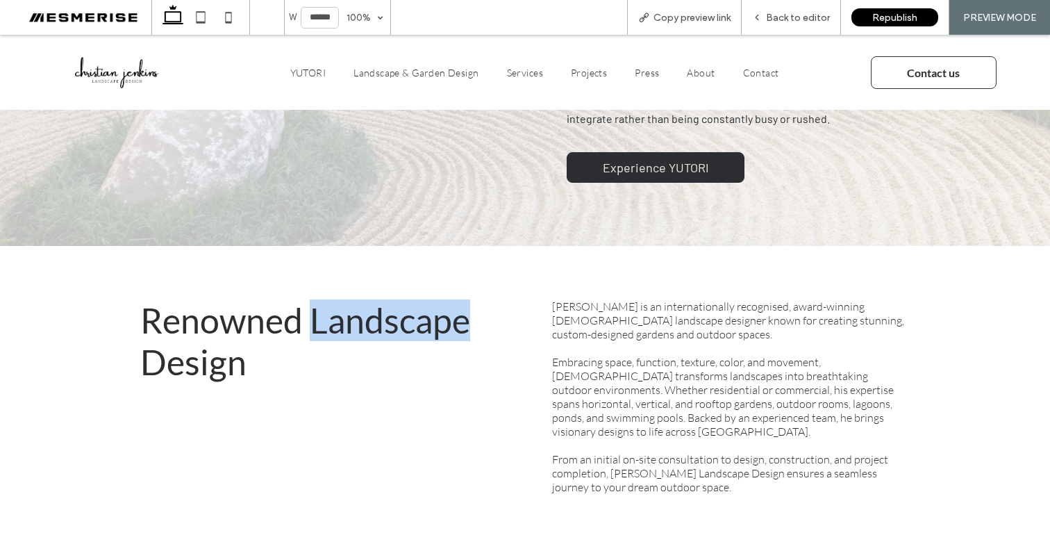
click at [438, 329] on span "Renowned Landscape Design" at bounding box center [305, 340] width 330 height 83
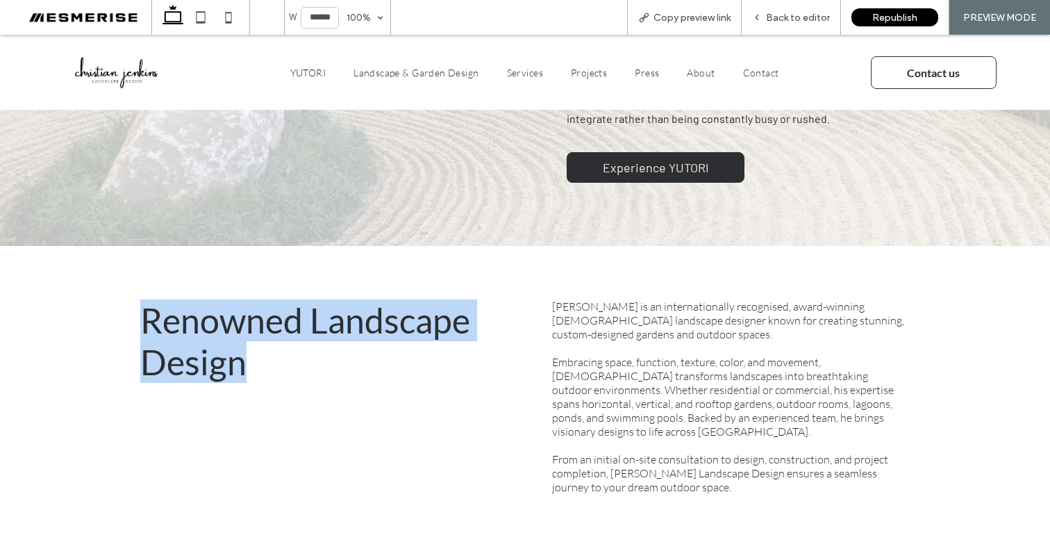
click at [438, 329] on span "Renowned Landscape Design" at bounding box center [305, 340] width 330 height 83
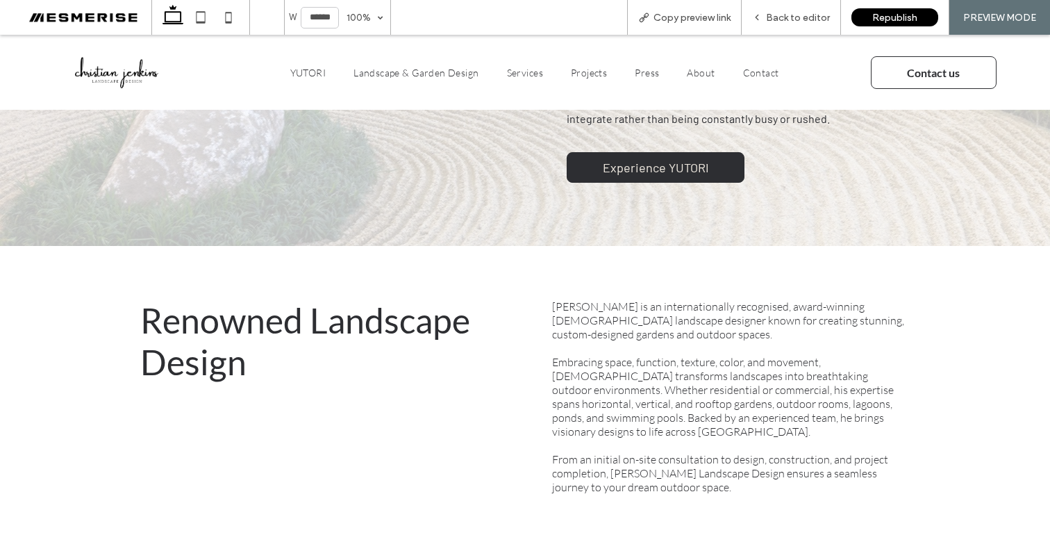
click at [586, 320] on span "Christian Jenkins is an internationally recognised, award-winning Australian la…" at bounding box center [728, 320] width 352 height 42
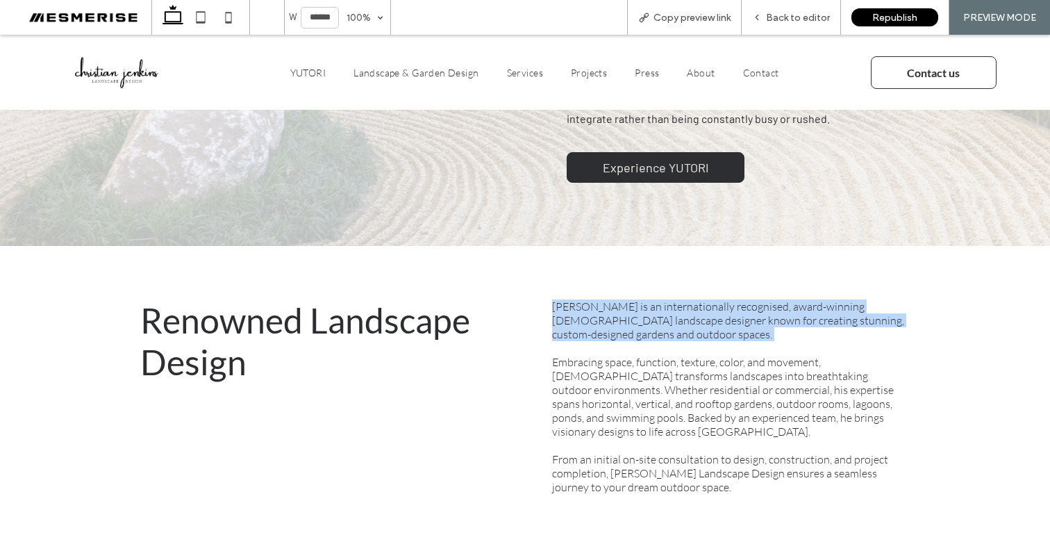
click at [586, 320] on span "Christian Jenkins is an internationally recognised, award-winning Australian la…" at bounding box center [728, 320] width 352 height 42
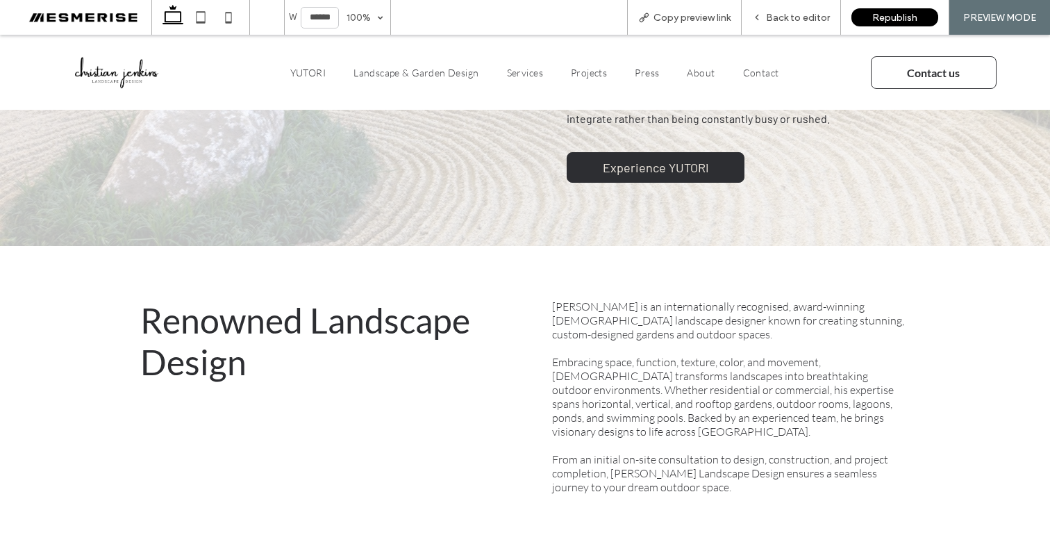
click at [586, 397] on span "Embracing space, function, texture, color, and movement, Christian transforms l…" at bounding box center [723, 396] width 342 height 83
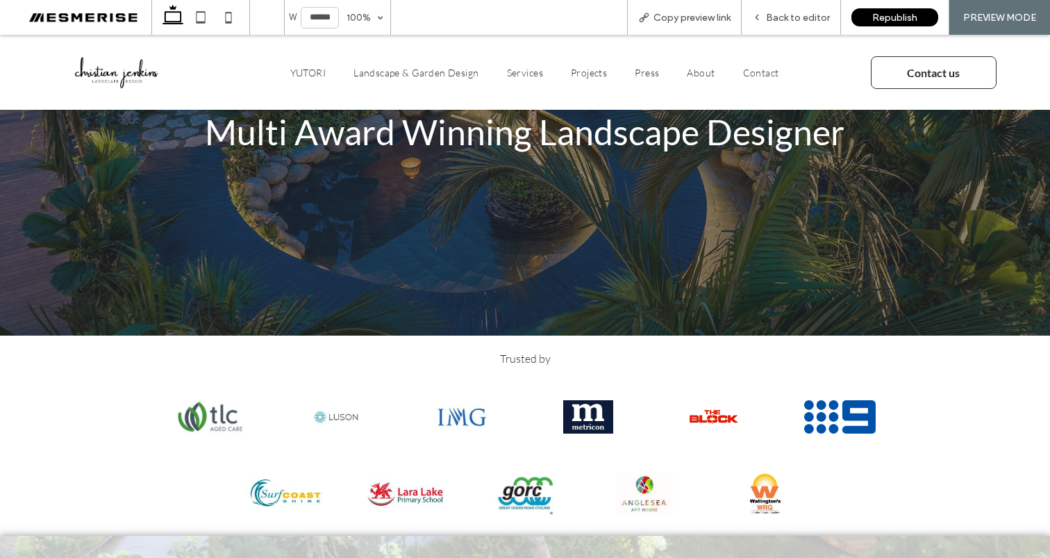
scroll to position [0, 0]
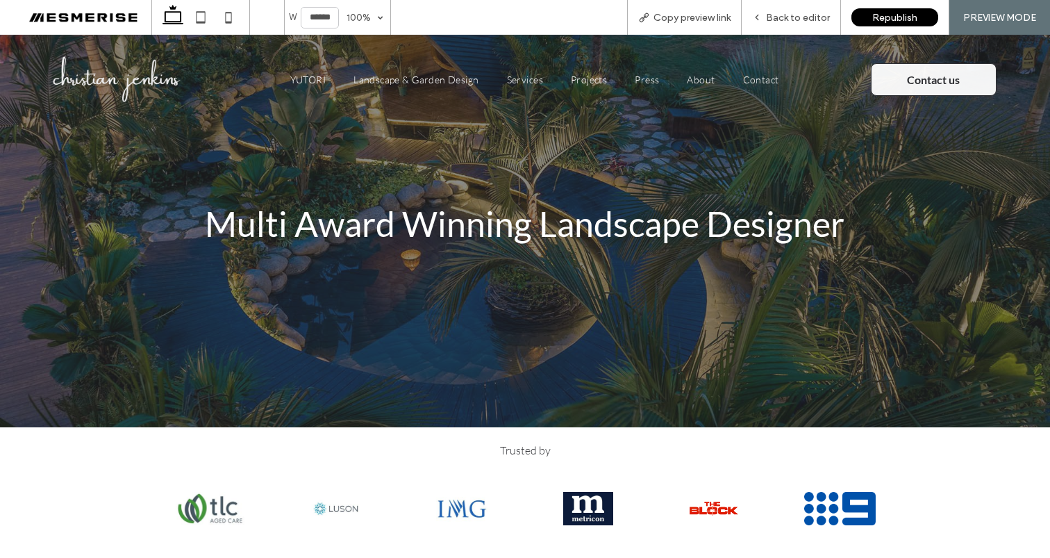
click at [85, 21] on span at bounding box center [80, 17] width 141 height 28
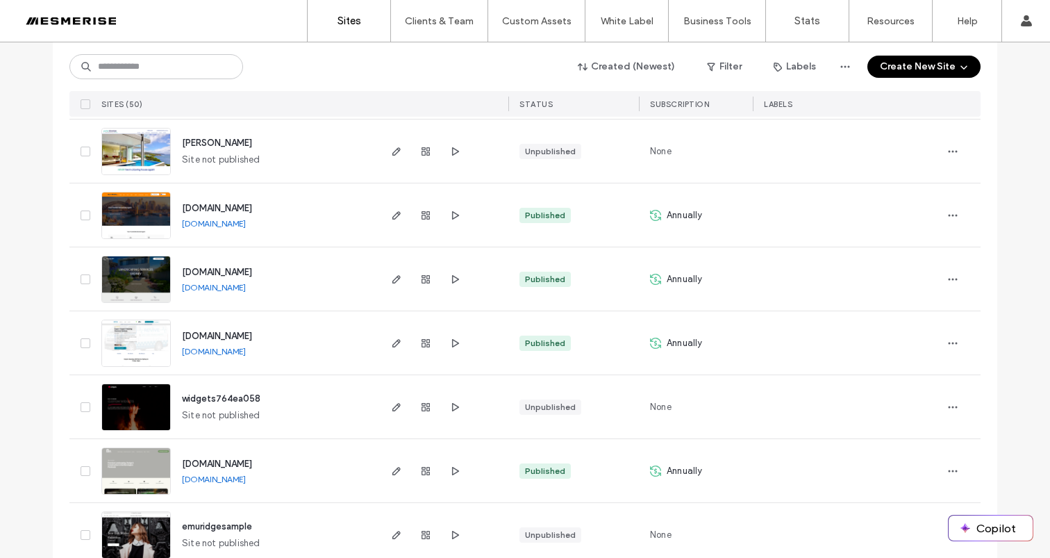
scroll to position [1355, 0]
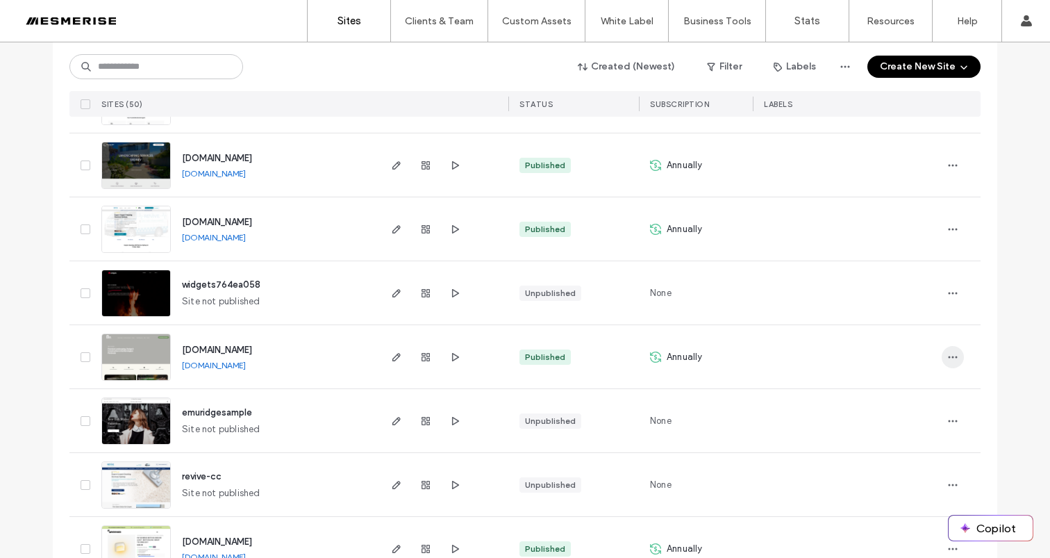
click at [954, 353] on span "button" at bounding box center [953, 357] width 22 height 22
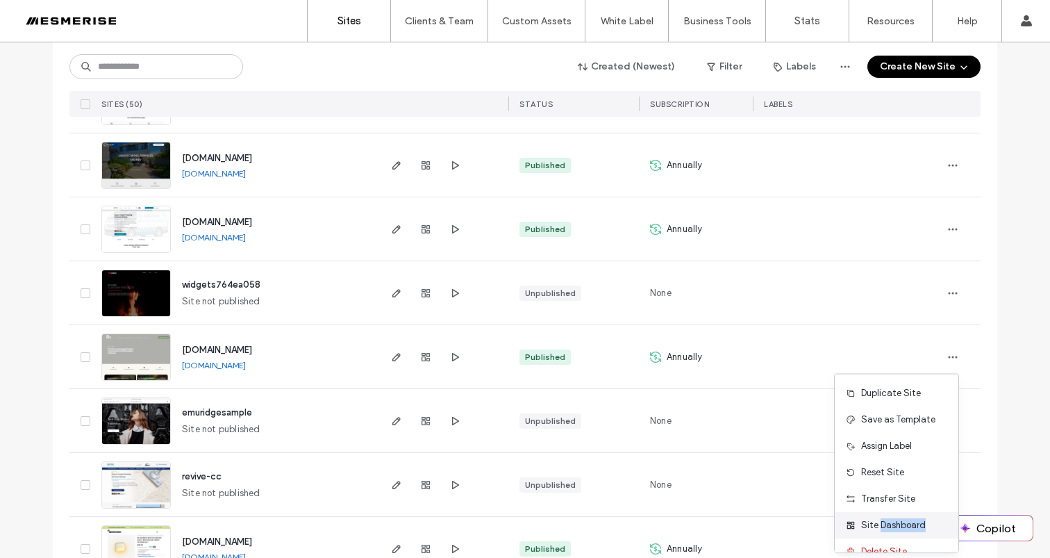
click at [887, 523] on span "Site Dashboard" at bounding box center [894, 525] width 65 height 14
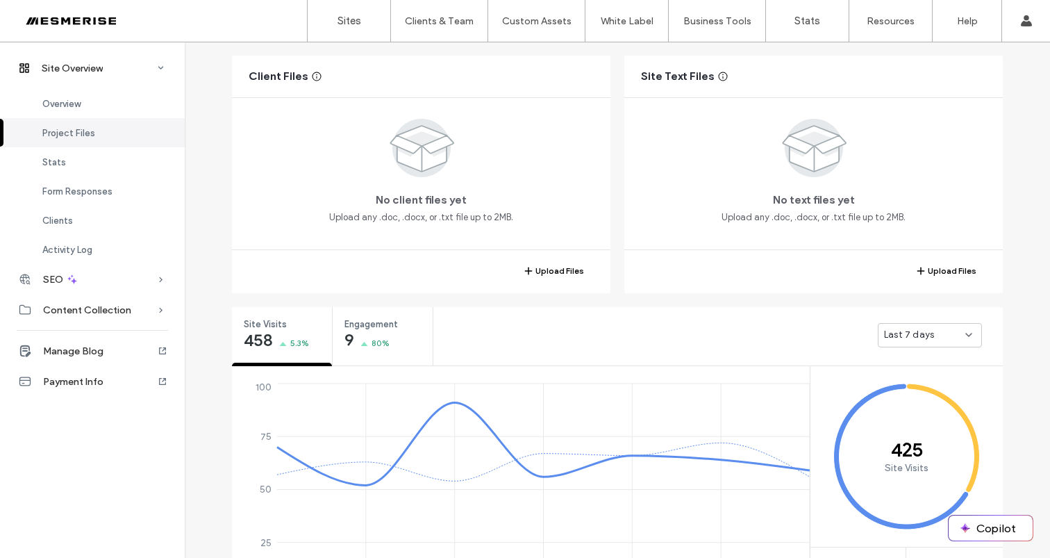
scroll to position [388, 0]
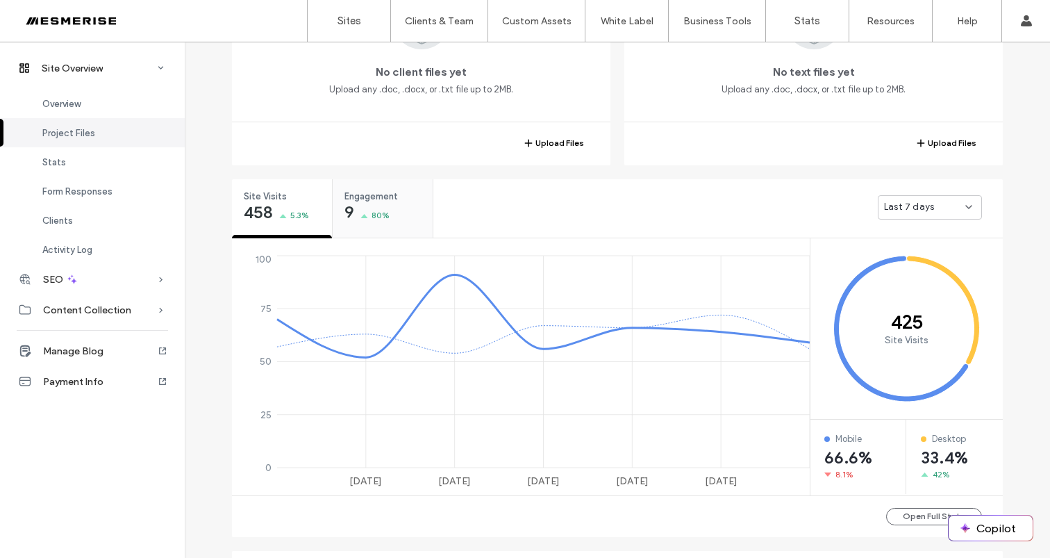
click at [388, 224] on div "Engagement 9 80%" at bounding box center [383, 205] width 100 height 52
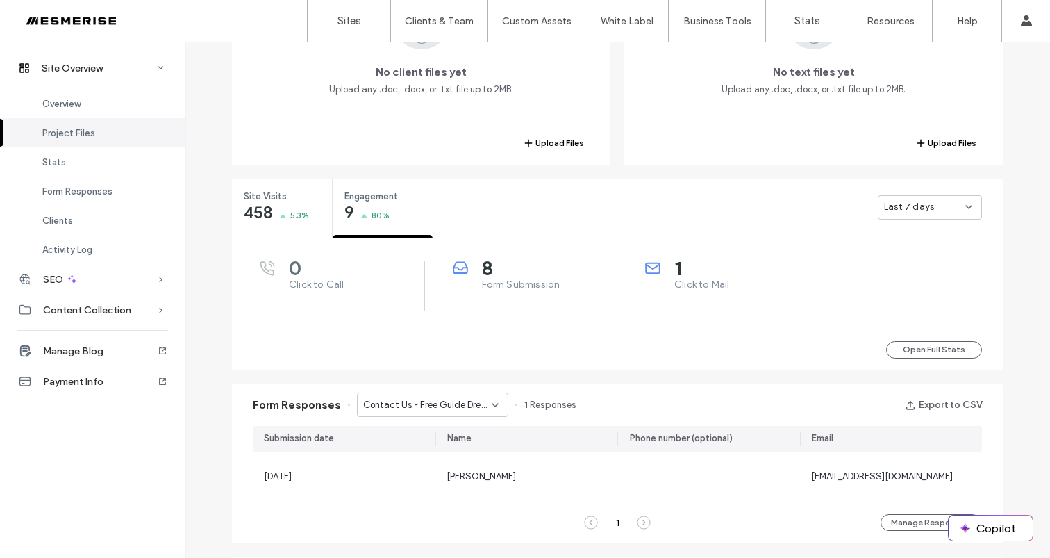
click at [494, 285] on span "Form Submission" at bounding box center [549, 285] width 135 height 14
drag, startPoint x: 494, startPoint y: 285, endPoint x: 629, endPoint y: 288, distance: 134.8
click at [495, 285] on span "Form Submission" at bounding box center [549, 285] width 135 height 14
click at [691, 280] on span "Click to Mail" at bounding box center [742, 285] width 135 height 14
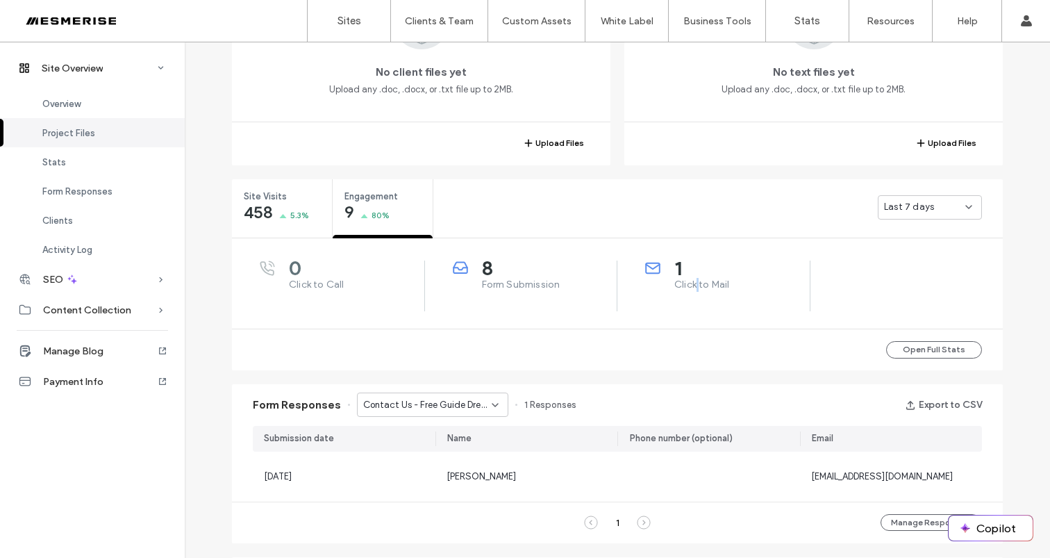
click at [691, 280] on span "Click to Mail" at bounding box center [742, 285] width 135 height 14
click at [645, 281] on div "1 Click to Mail" at bounding box center [727, 276] width 165 height 31
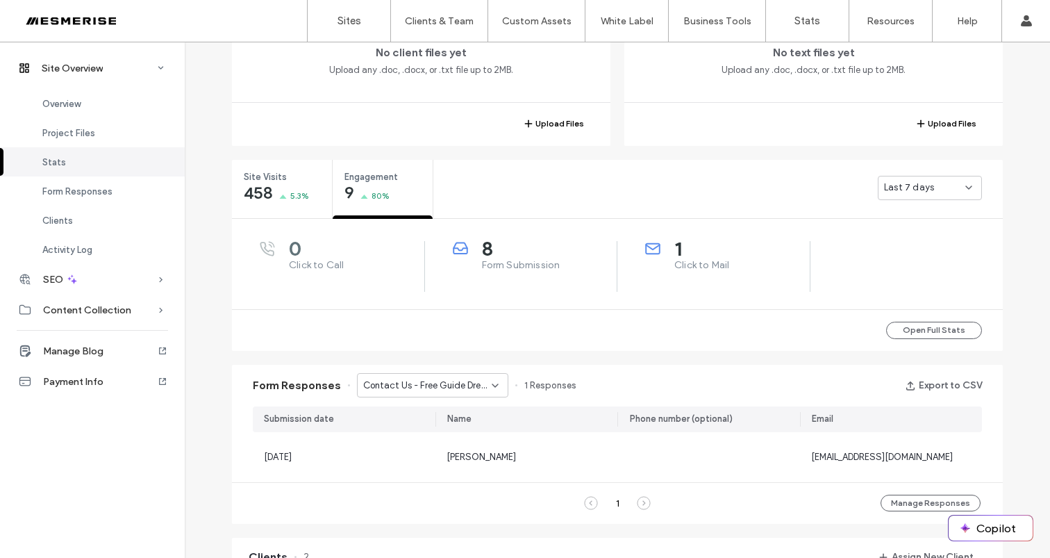
click at [442, 370] on div "Form Responses Contact Us - Free Guide Dream Garden page 1 Responses Export to …" at bounding box center [617, 386] width 771 height 42
click at [438, 379] on span "Contact Us - Free Guide Dream Garden page" at bounding box center [427, 386] width 129 height 14
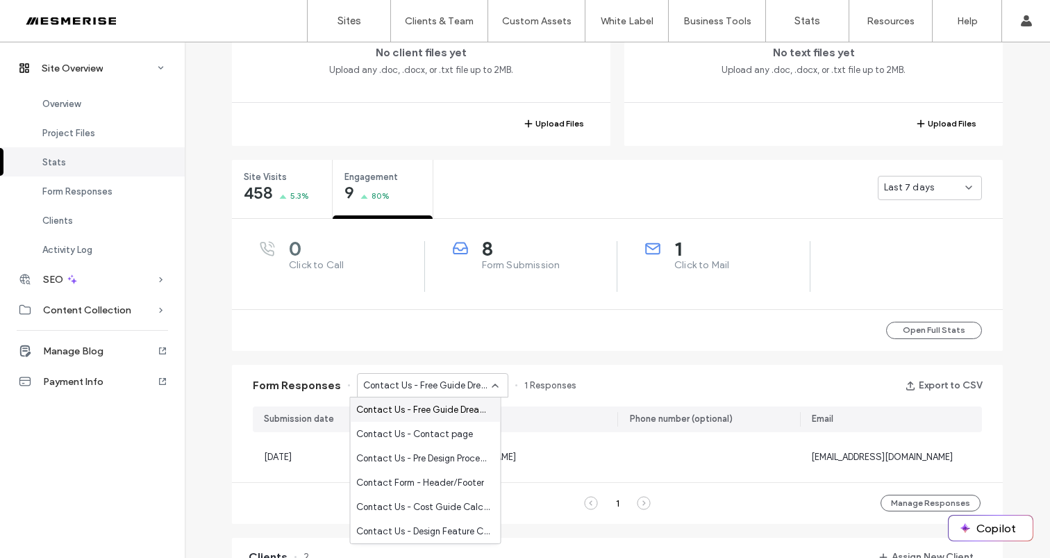
click at [516, 338] on div "Open Full Stats" at bounding box center [617, 330] width 771 height 42
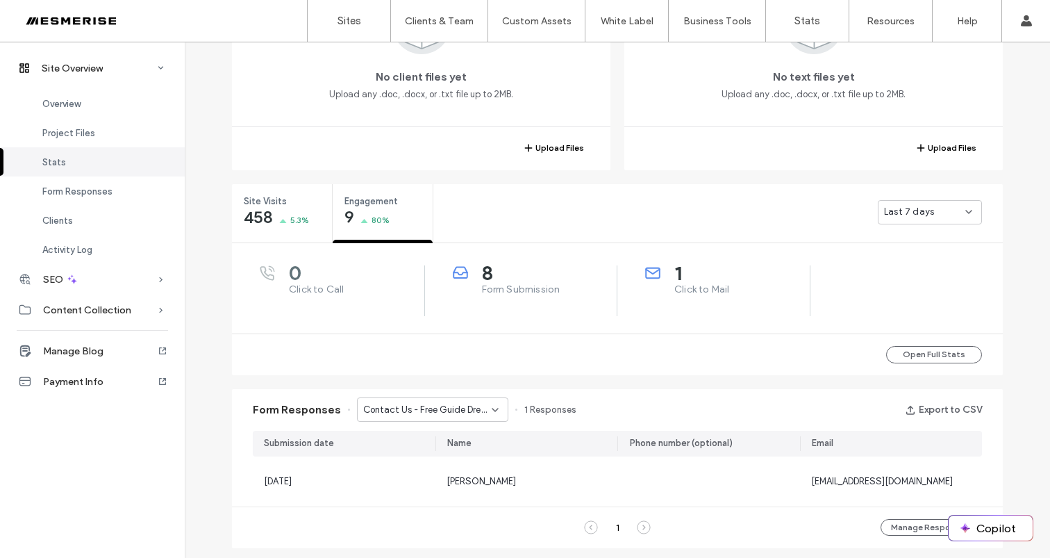
scroll to position [320, 0]
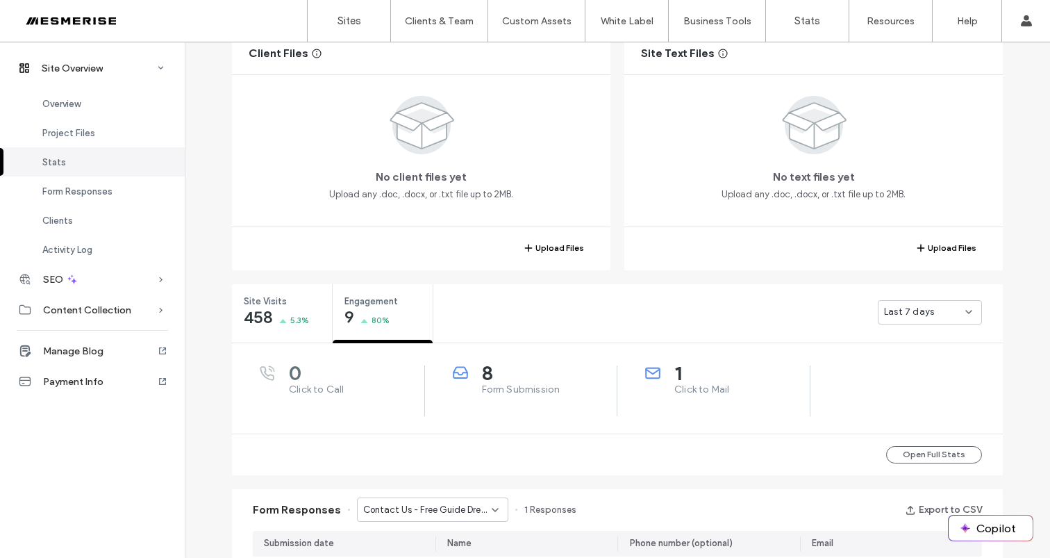
scroll to position [172, 0]
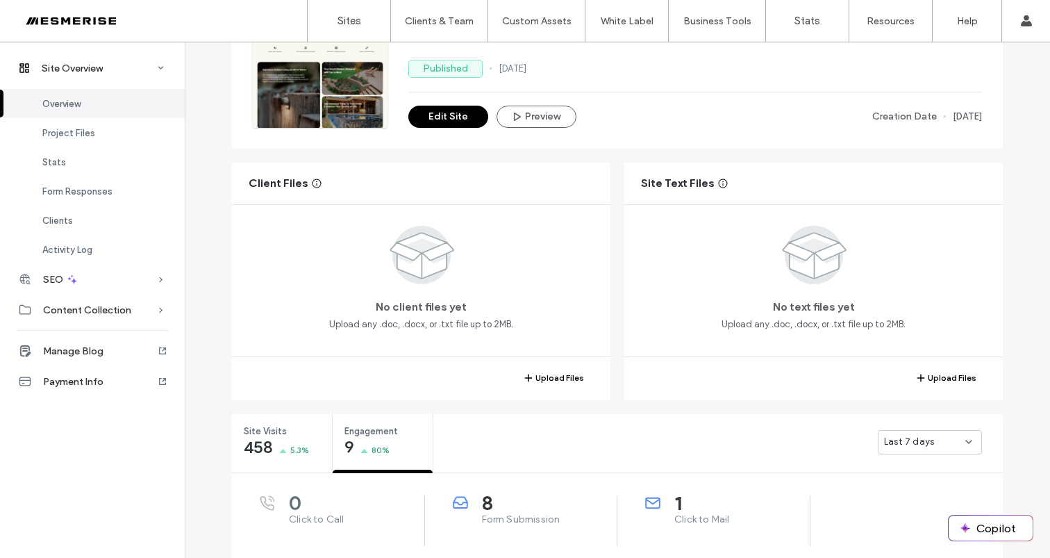
scroll to position [384, 0]
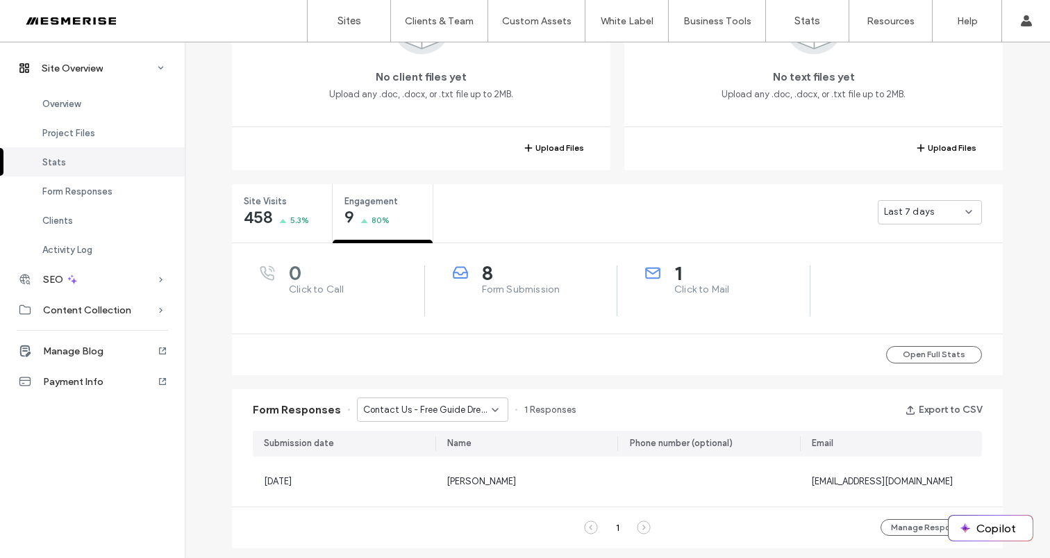
click at [932, 212] on div "Last 7 days" at bounding box center [924, 212] width 81 height 14
click at [917, 280] on span "Last 30 days" at bounding box center [908, 285] width 56 height 14
click at [941, 221] on div "Last 30 days" at bounding box center [930, 212] width 104 height 24
click at [682, 211] on div "Last 30 days" at bounding box center [719, 212] width 568 height 56
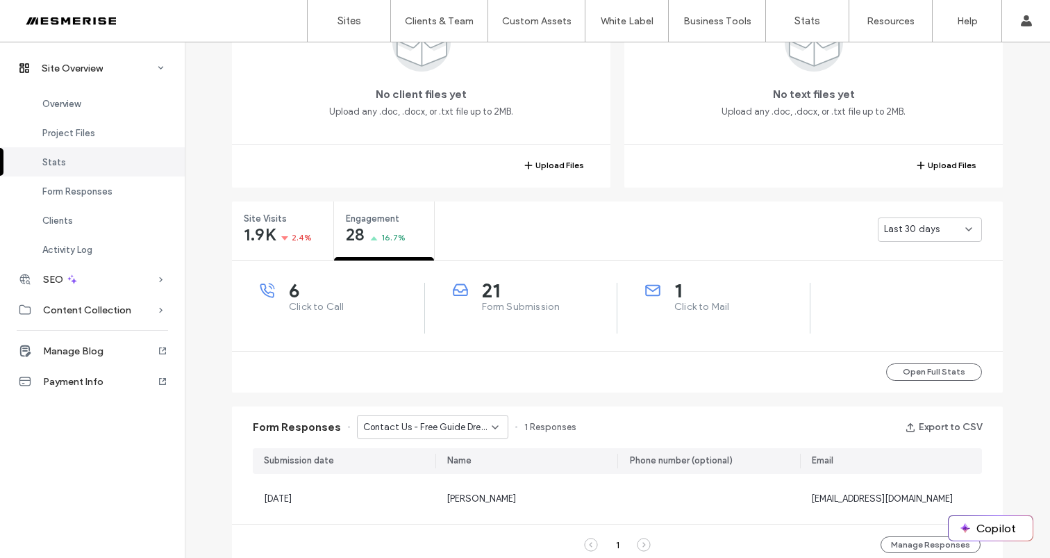
scroll to position [349, 0]
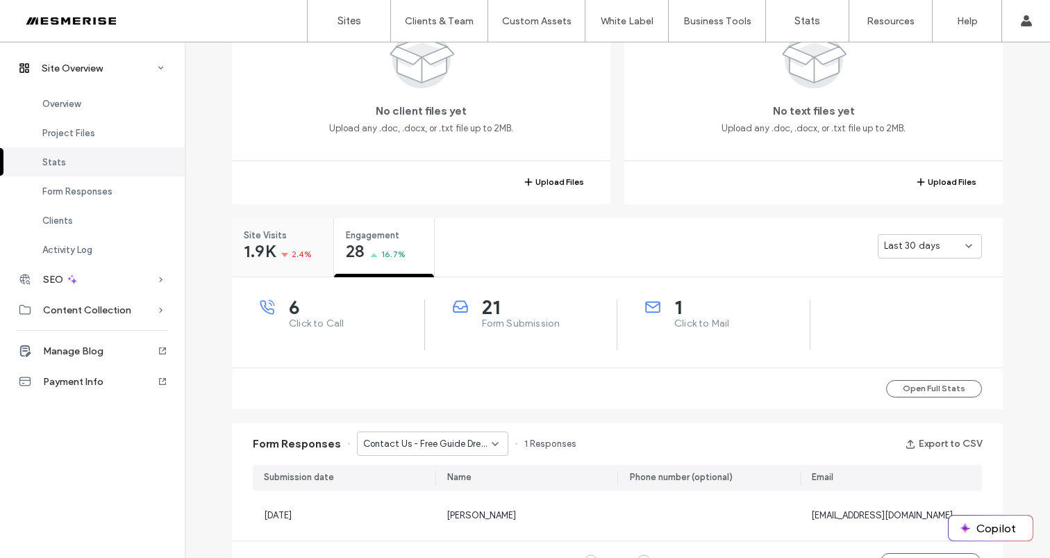
click at [301, 258] on span "2.4%" at bounding box center [302, 254] width 21 height 14
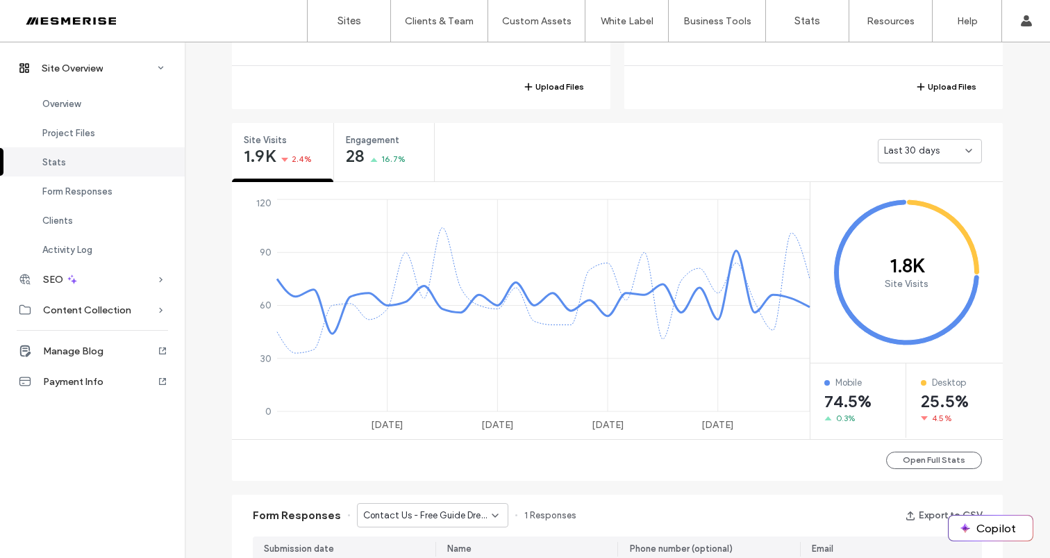
scroll to position [297, 0]
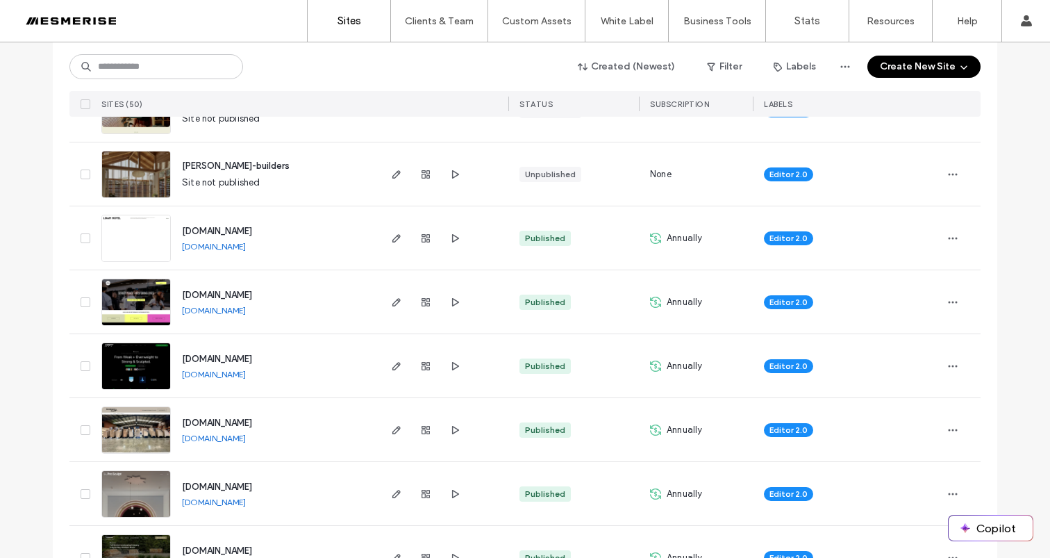
scroll to position [200, 0]
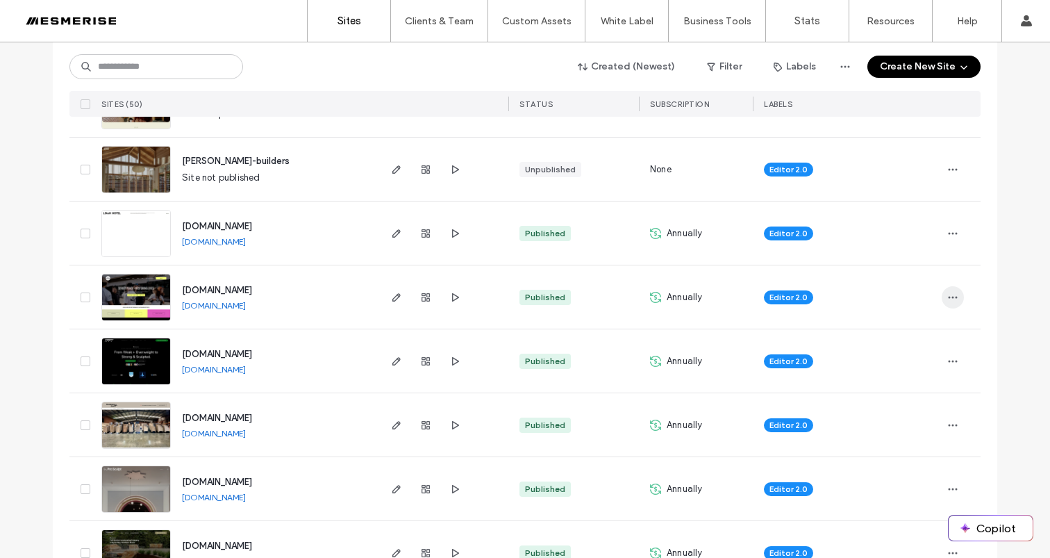
click at [948, 295] on icon "button" at bounding box center [953, 297] width 11 height 11
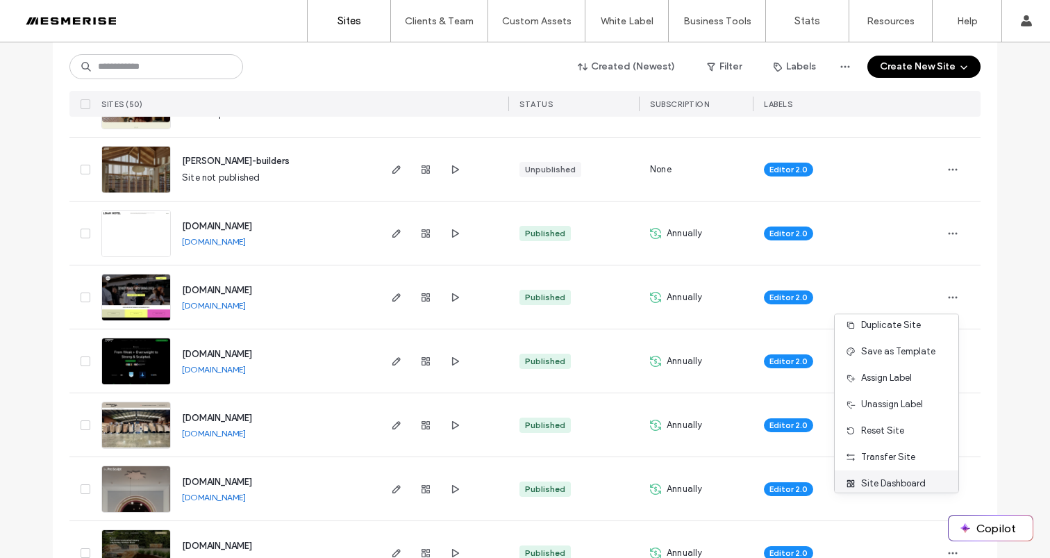
scroll to position [44, 0]
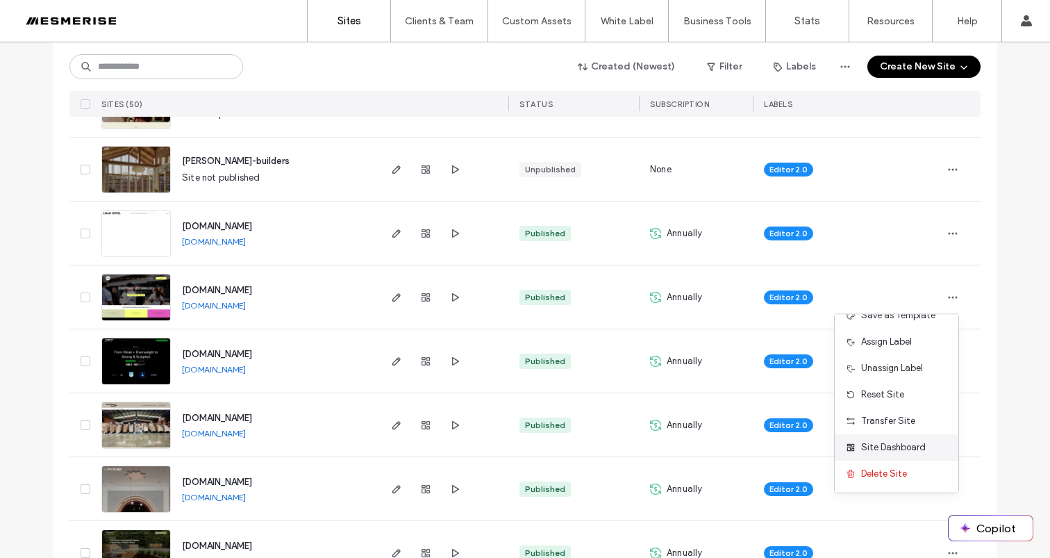
click at [906, 446] on span "Site Dashboard" at bounding box center [894, 447] width 65 height 14
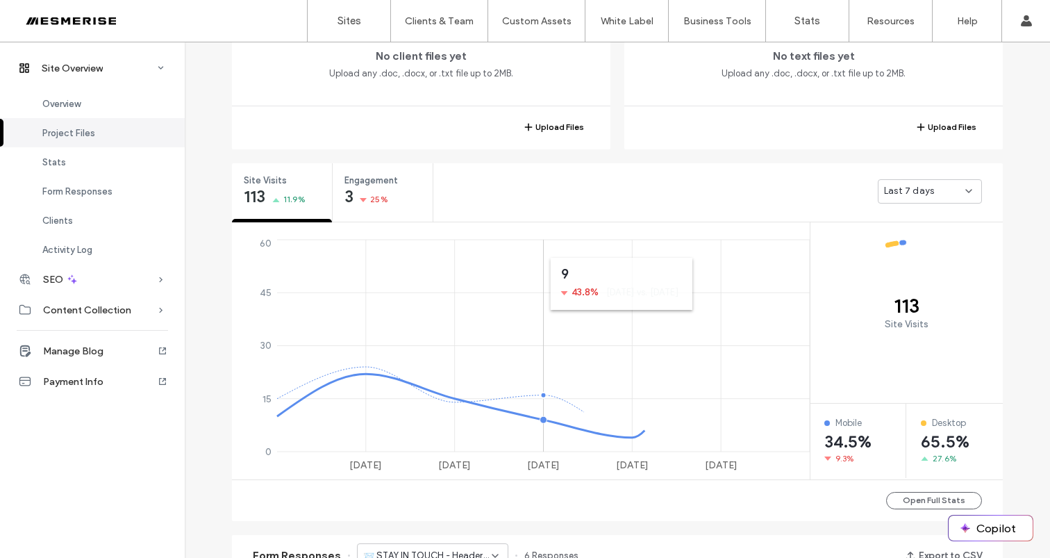
scroll to position [430, 0]
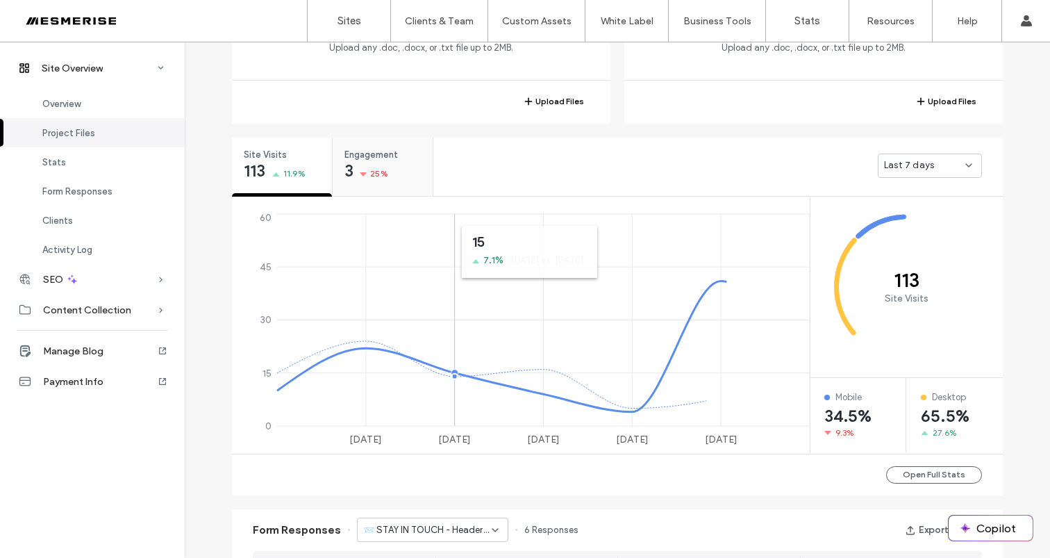
click at [364, 158] on span "Engagement" at bounding box center [378, 155] width 67 height 14
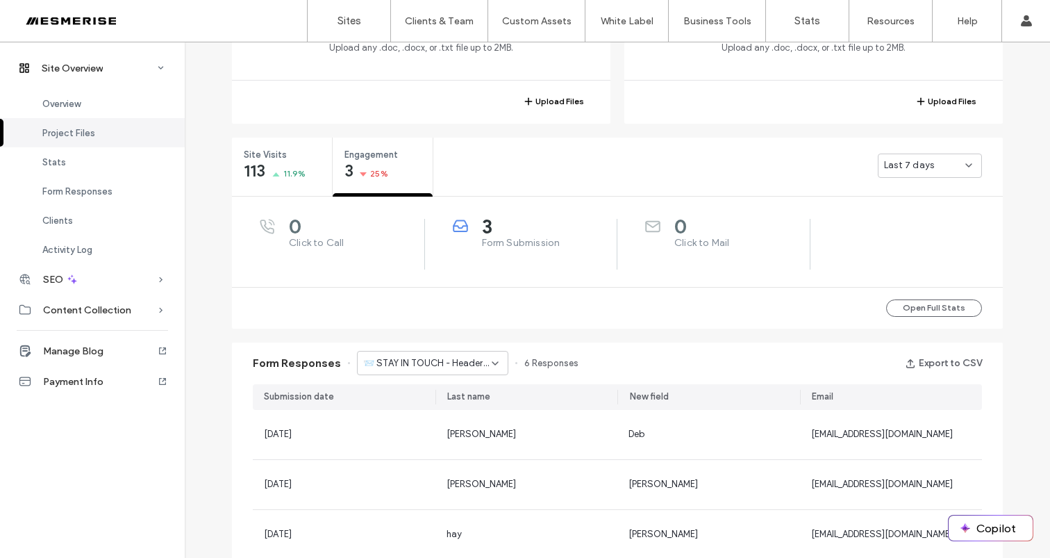
click at [943, 167] on div "Last 7 days" at bounding box center [924, 165] width 81 height 14
click at [917, 230] on div "Last 30 days" at bounding box center [925, 238] width 103 height 24
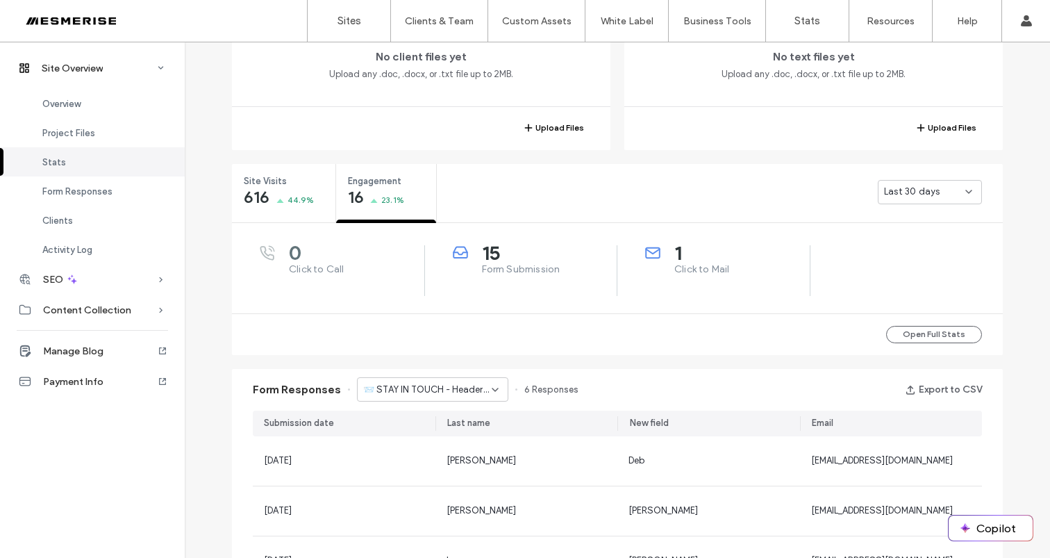
scroll to position [404, 0]
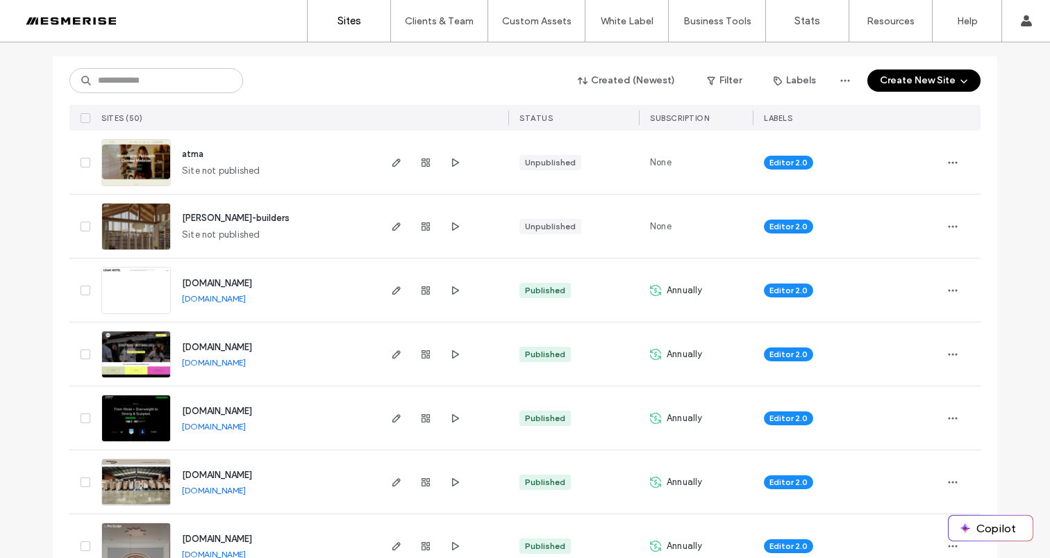
scroll to position [144, 0]
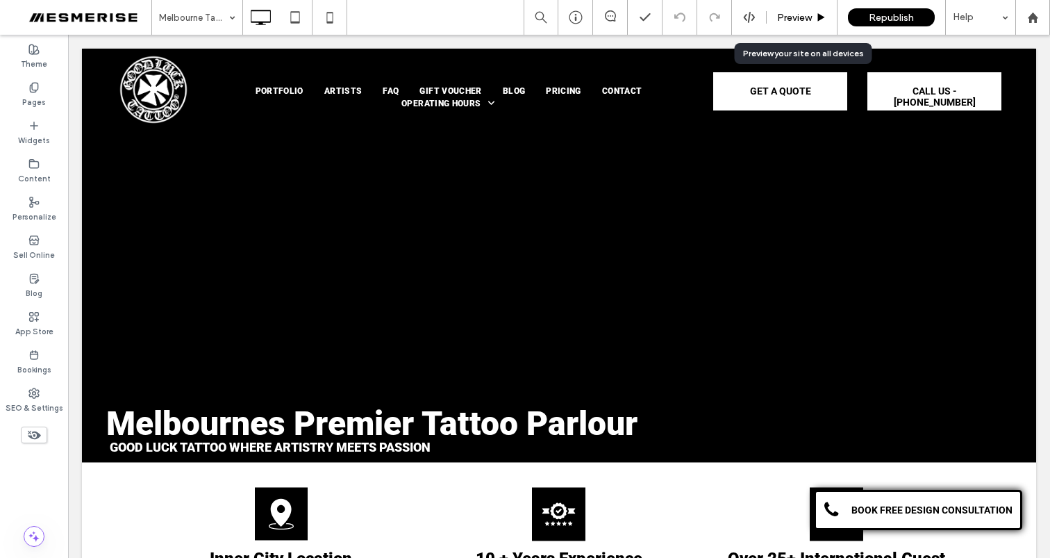
click at [782, 12] on span "Preview" at bounding box center [794, 18] width 35 height 12
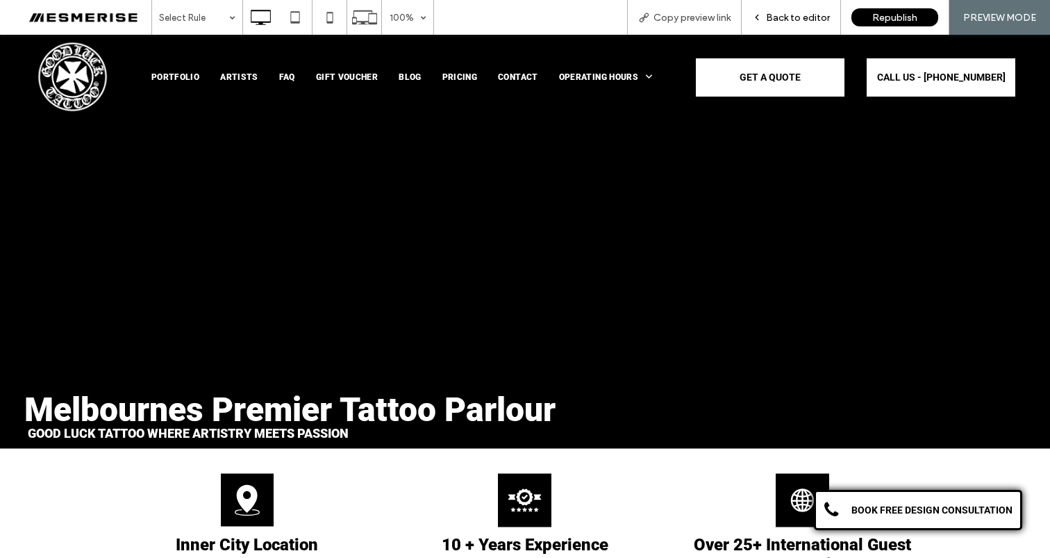
click at [788, 13] on span "Back to editor" at bounding box center [798, 18] width 64 height 12
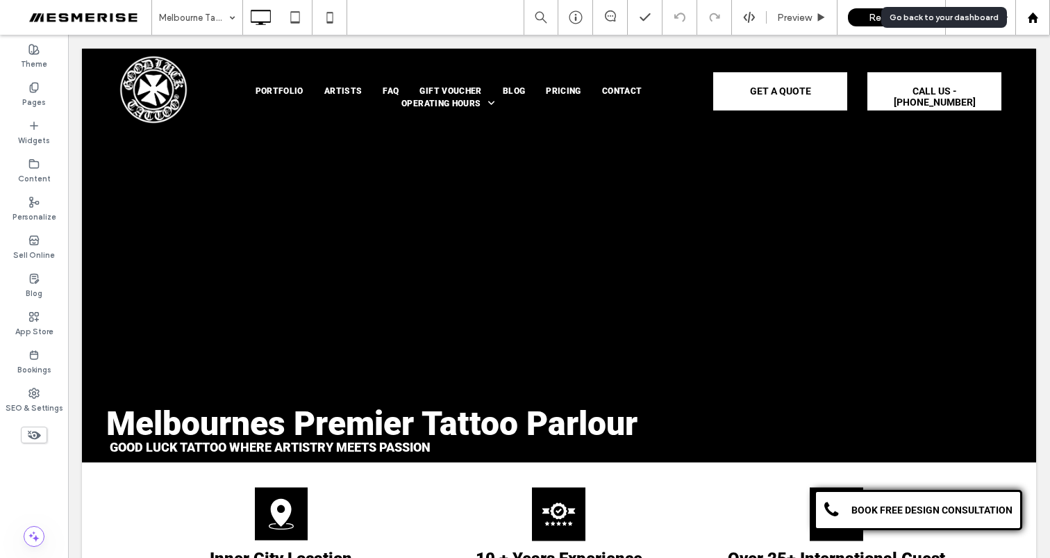
click at [1041, 17] on div at bounding box center [1032, 18] width 33 height 12
